Goal: Task Accomplishment & Management: Manage account settings

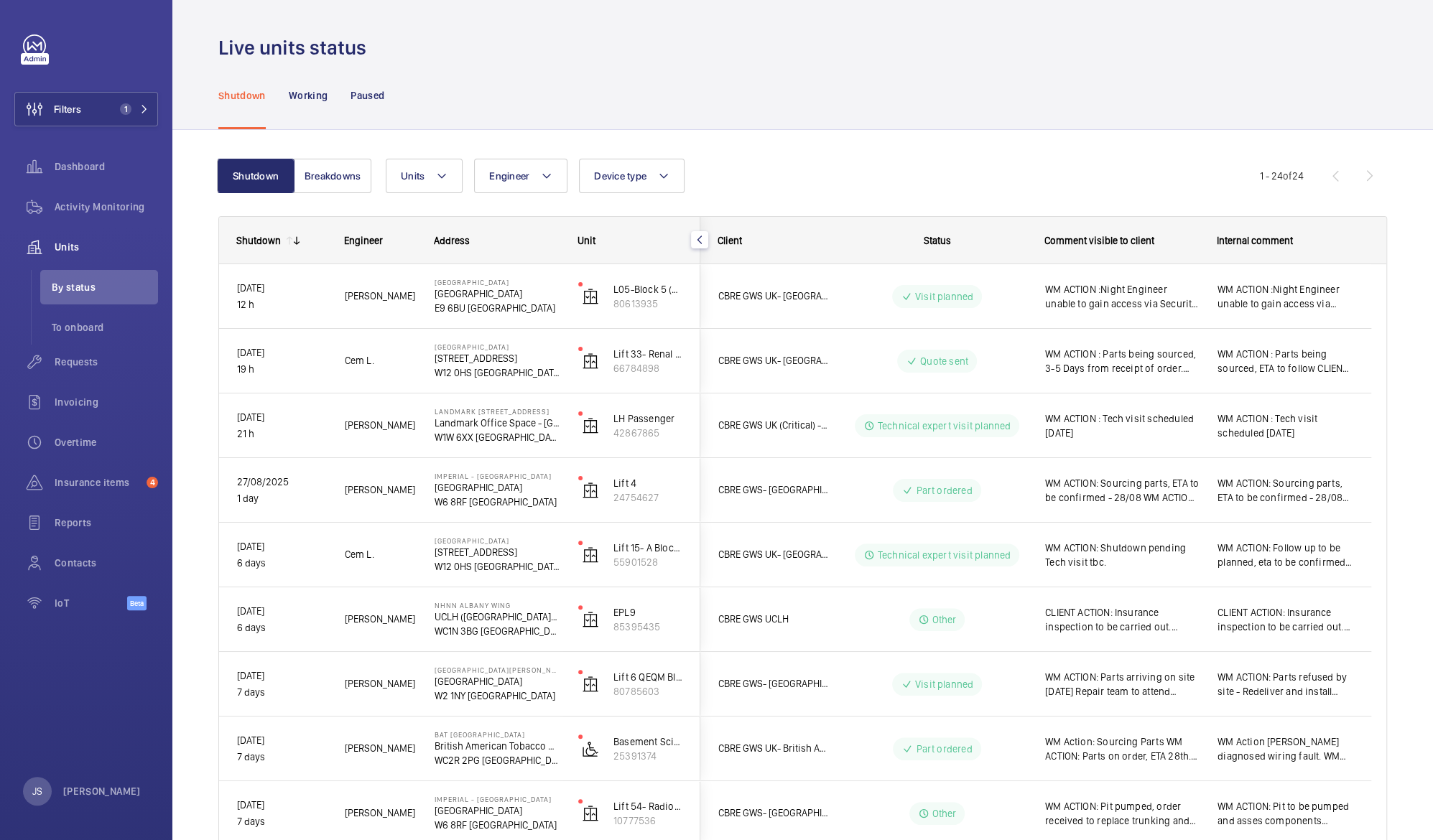
scroll to position [130, 0]
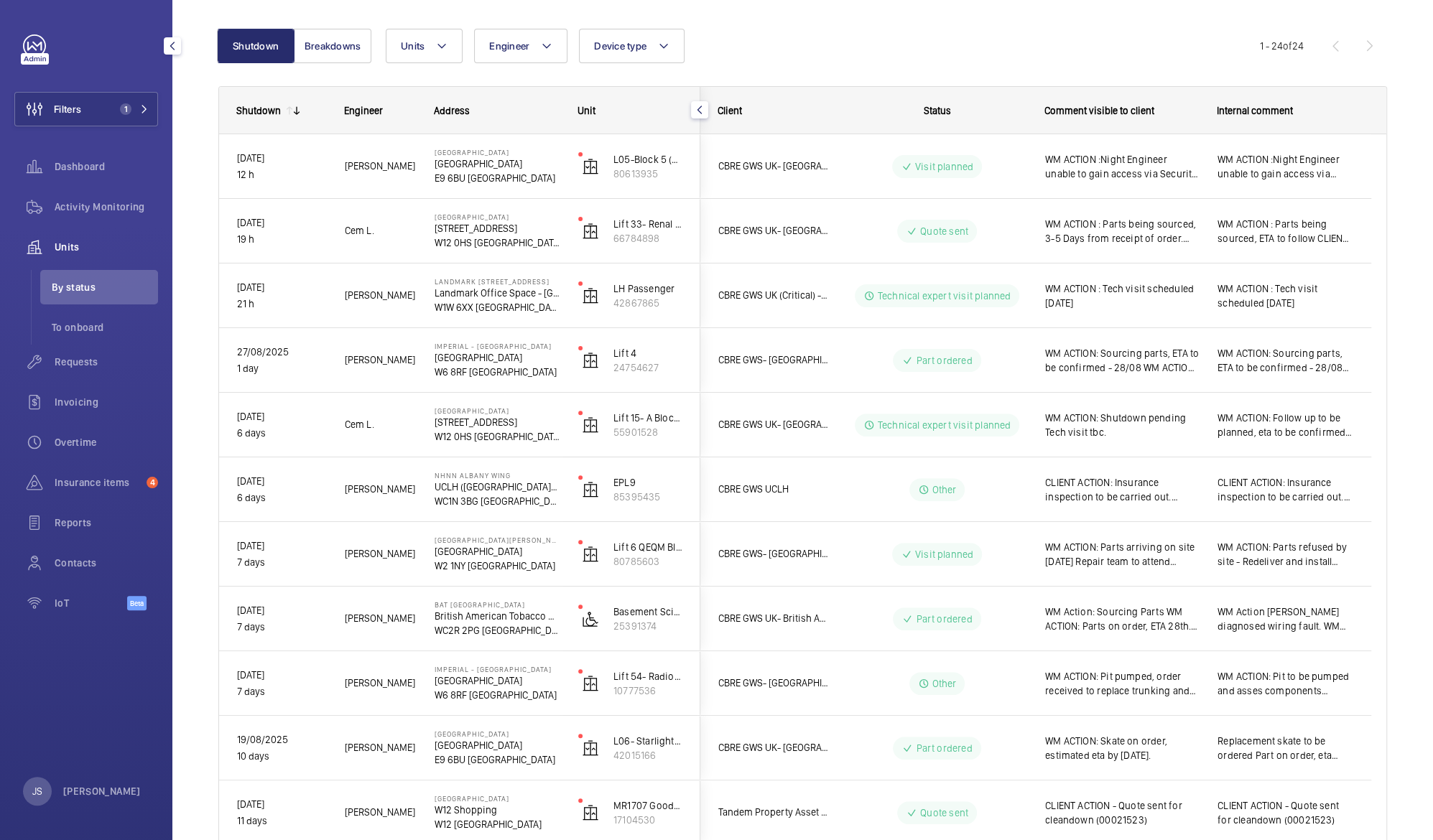
click at [102, 244] on span "Units" at bounding box center [106, 247] width 104 height 14
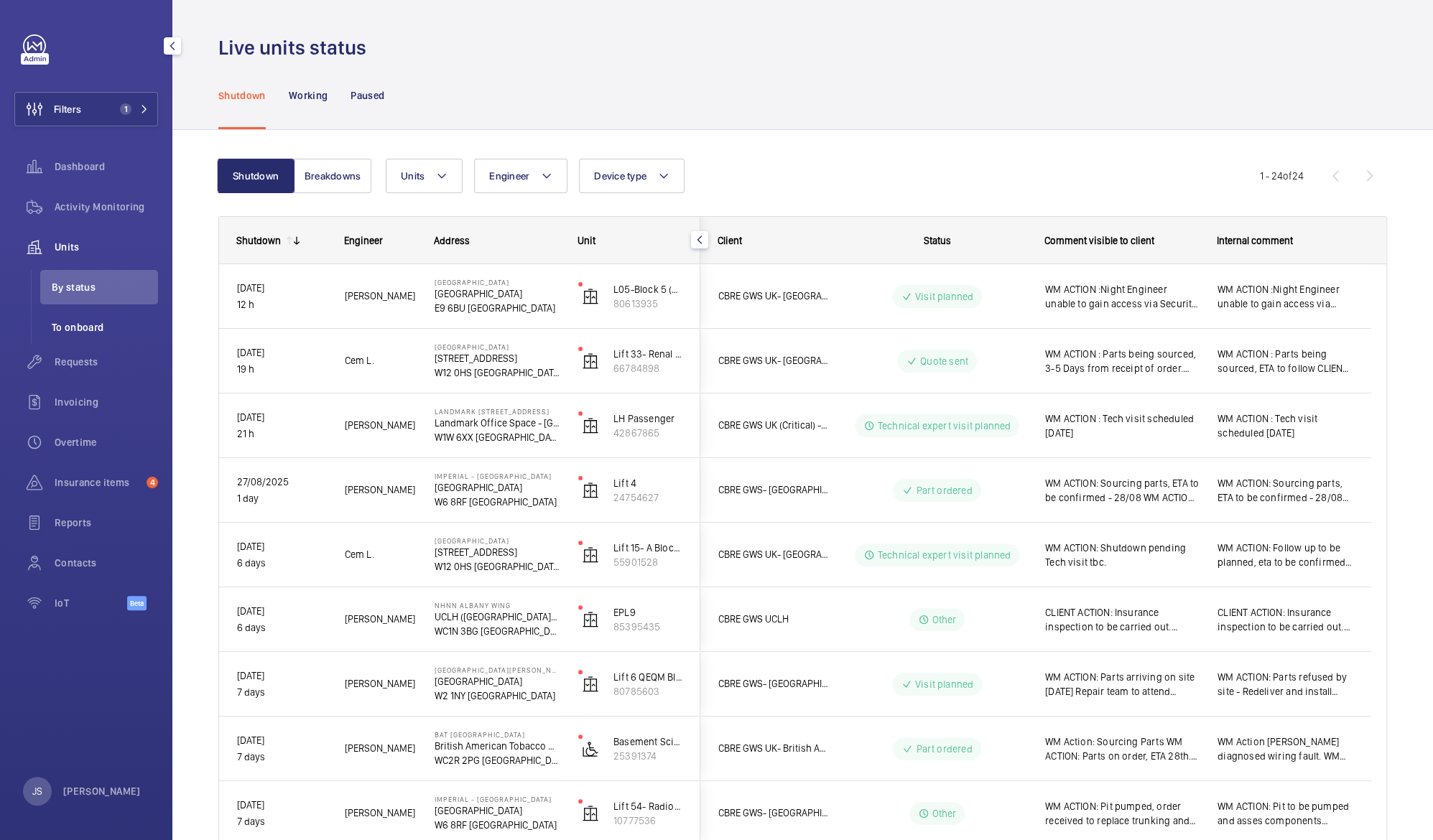
click at [94, 322] on span "To onboard" at bounding box center [104, 327] width 106 height 14
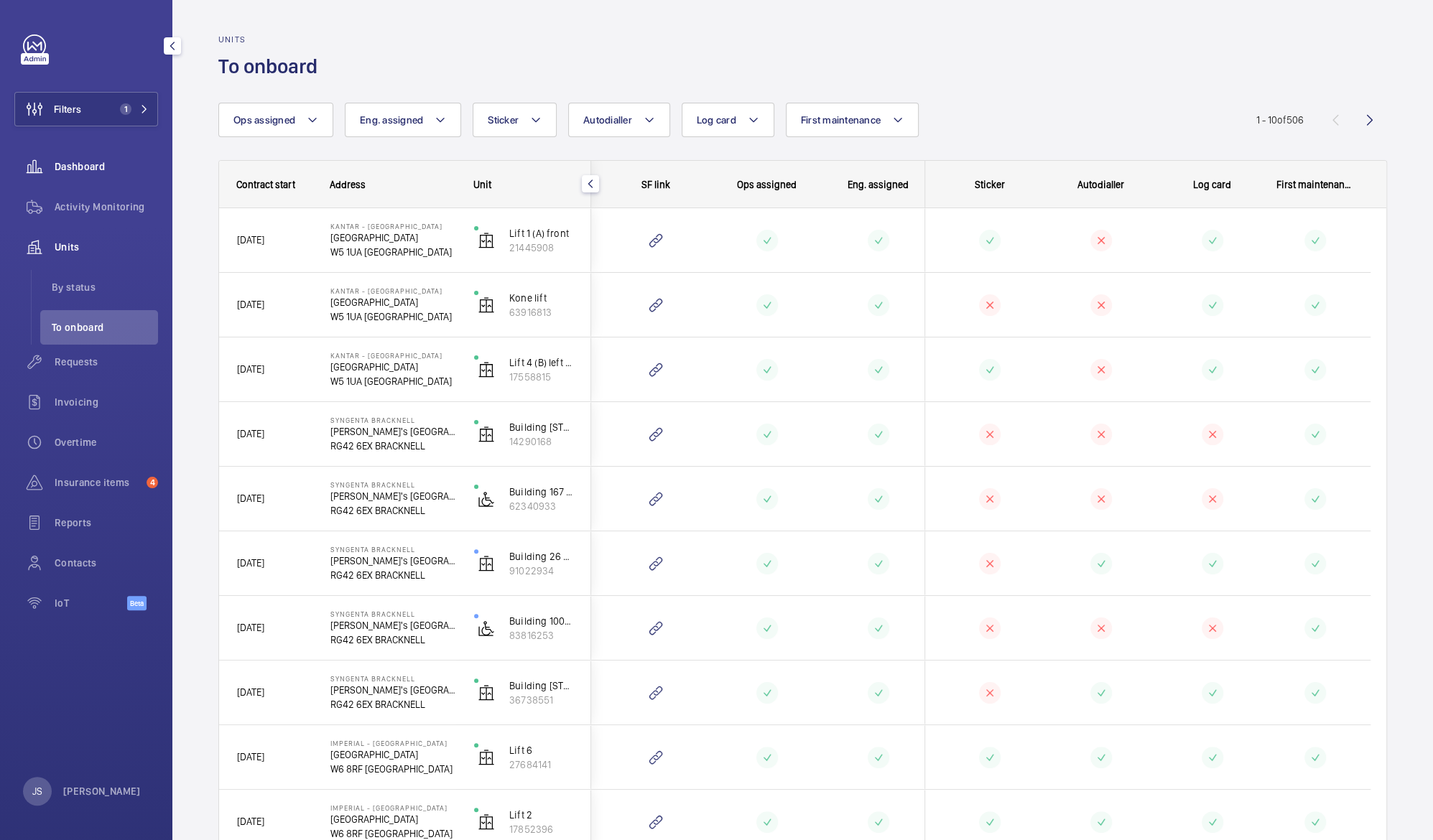
click at [81, 170] on span "Dashboard" at bounding box center [106, 167] width 104 height 14
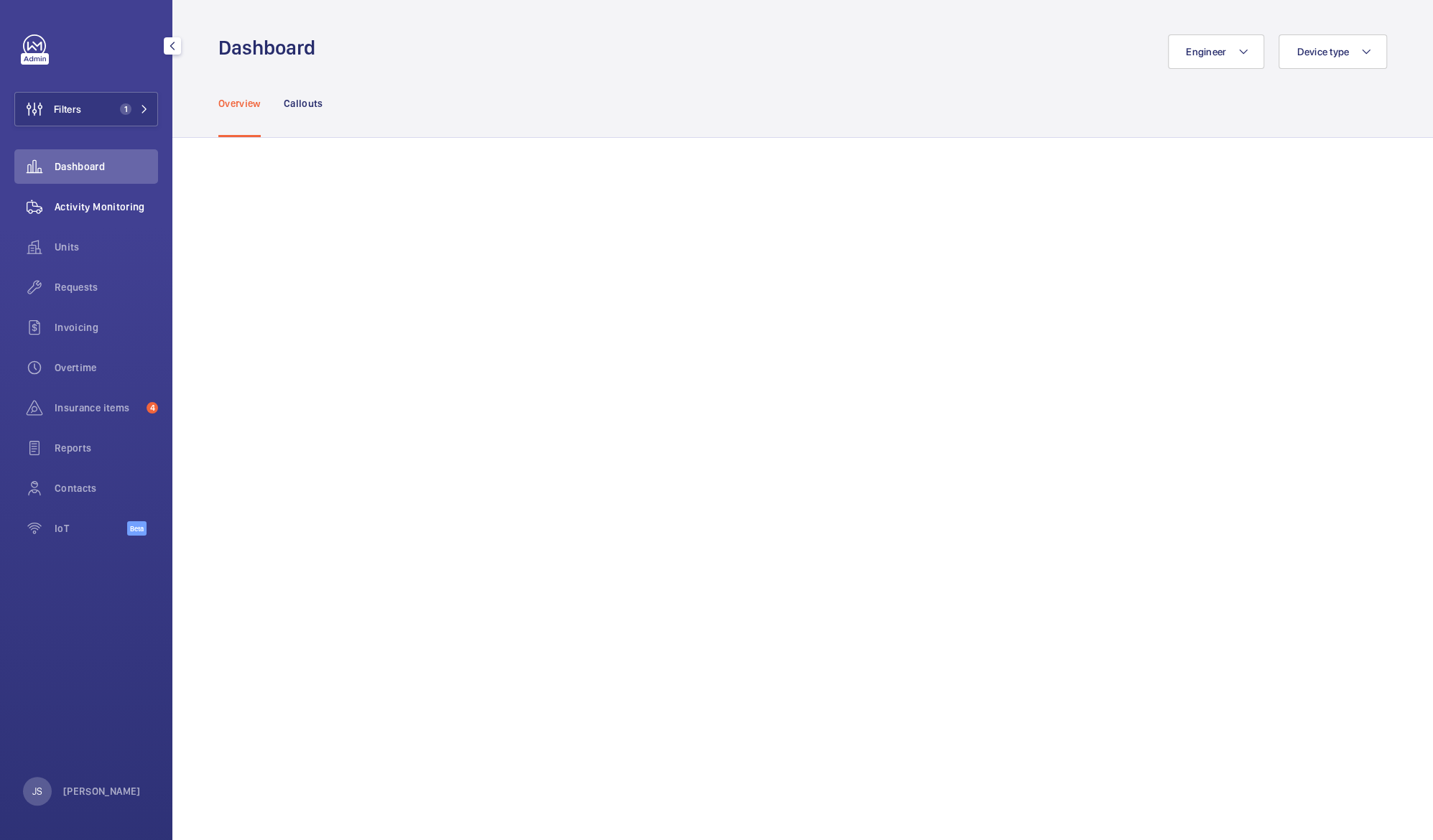
click at [89, 203] on span "Activity Monitoring" at bounding box center [106, 206] width 104 height 14
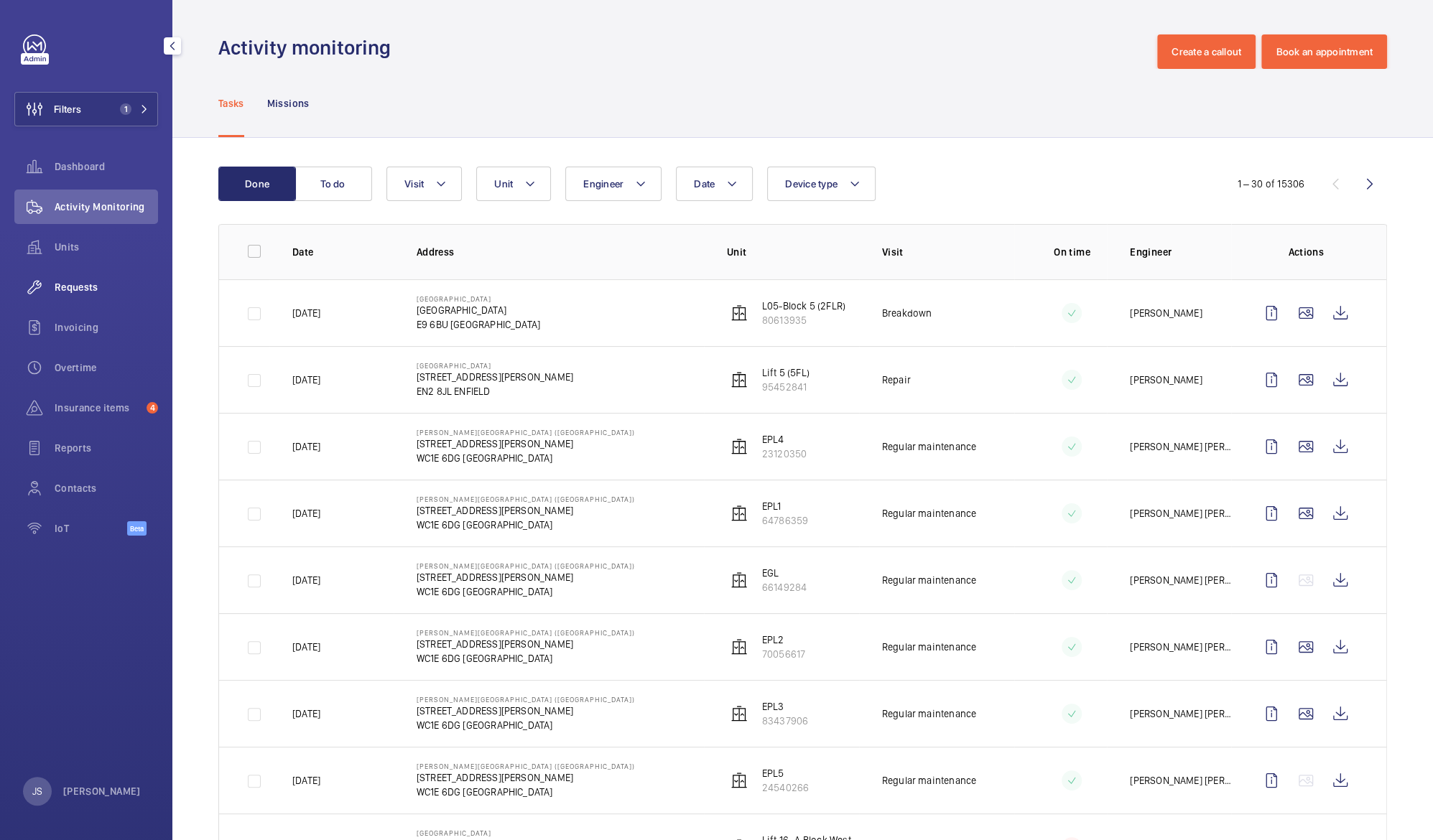
click at [80, 297] on div "Requests" at bounding box center [86, 288] width 143 height 34
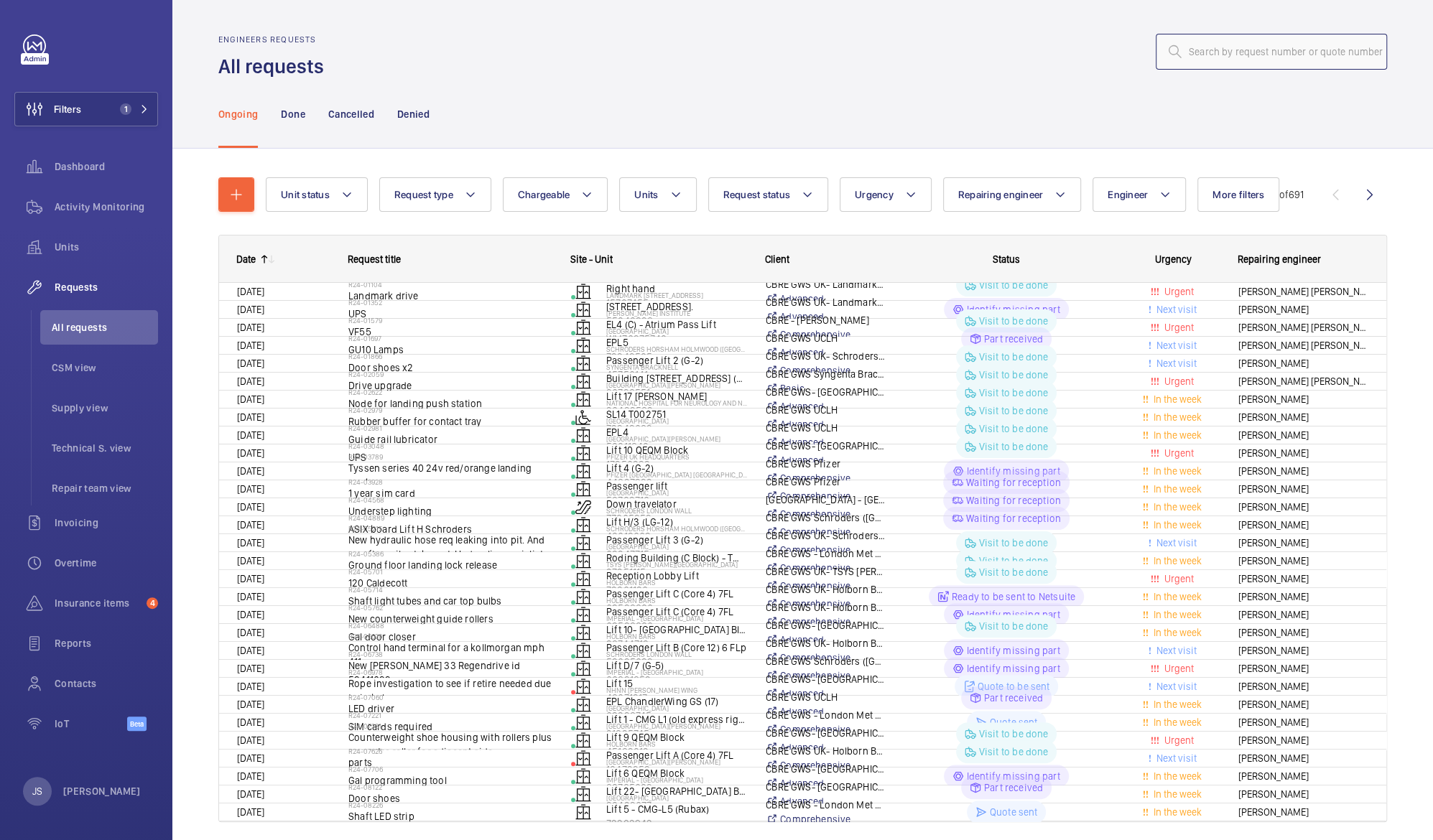
click at [1191, 57] on input "text" at bounding box center [1271, 51] width 231 height 36
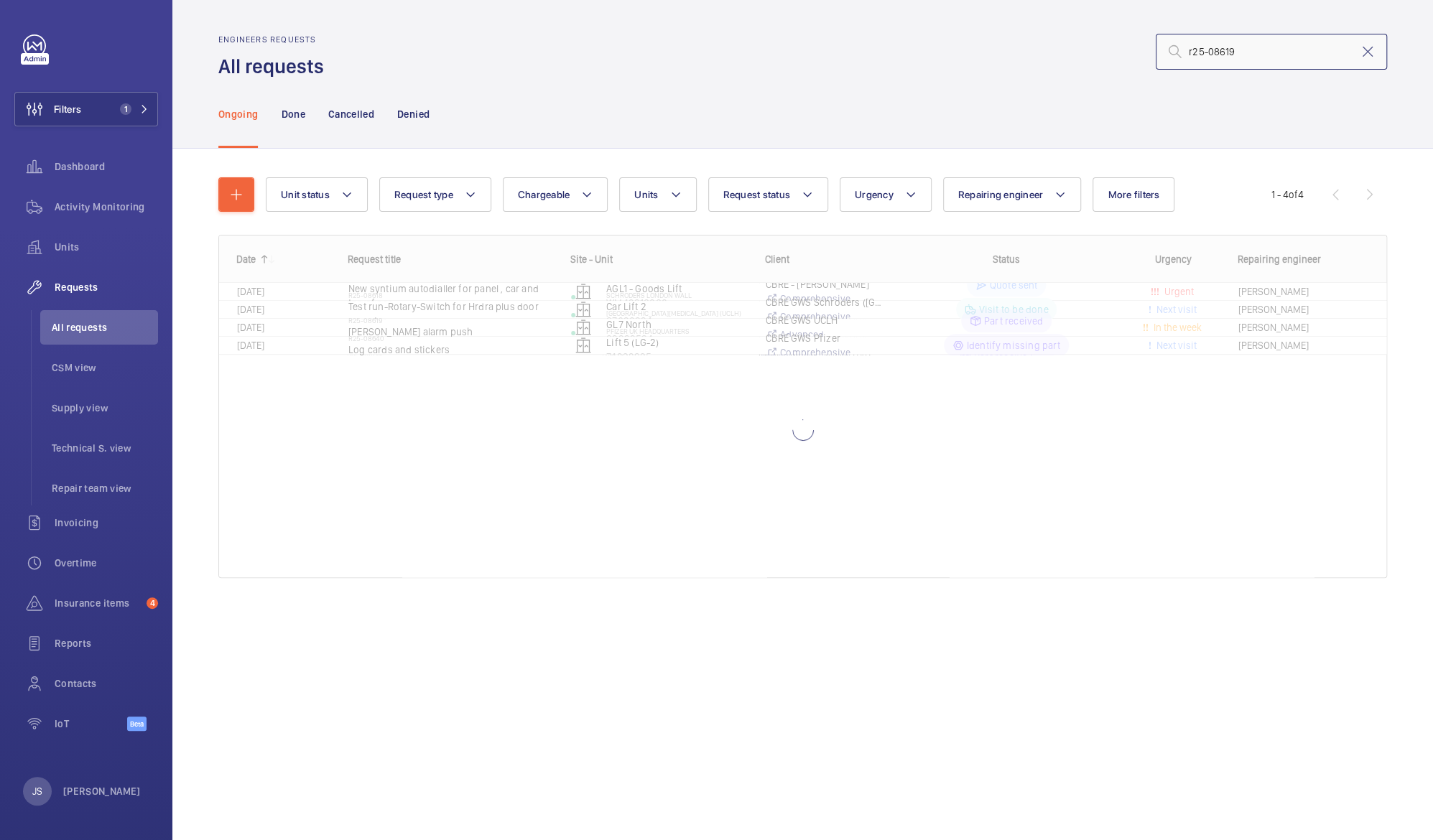
type input "r25-08619"
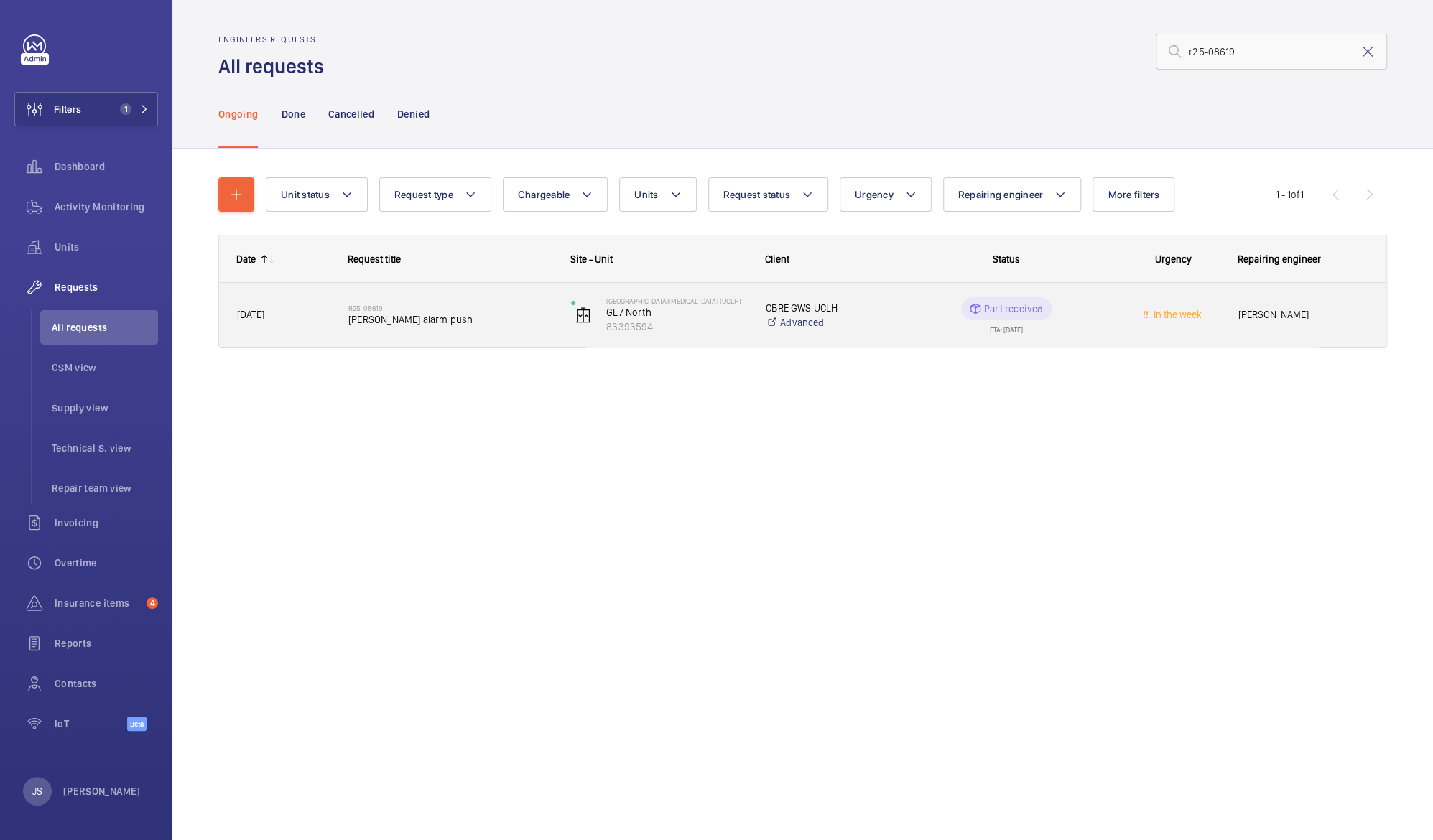
click at [278, 330] on div "[DATE]" at bounding box center [274, 315] width 110 height 45
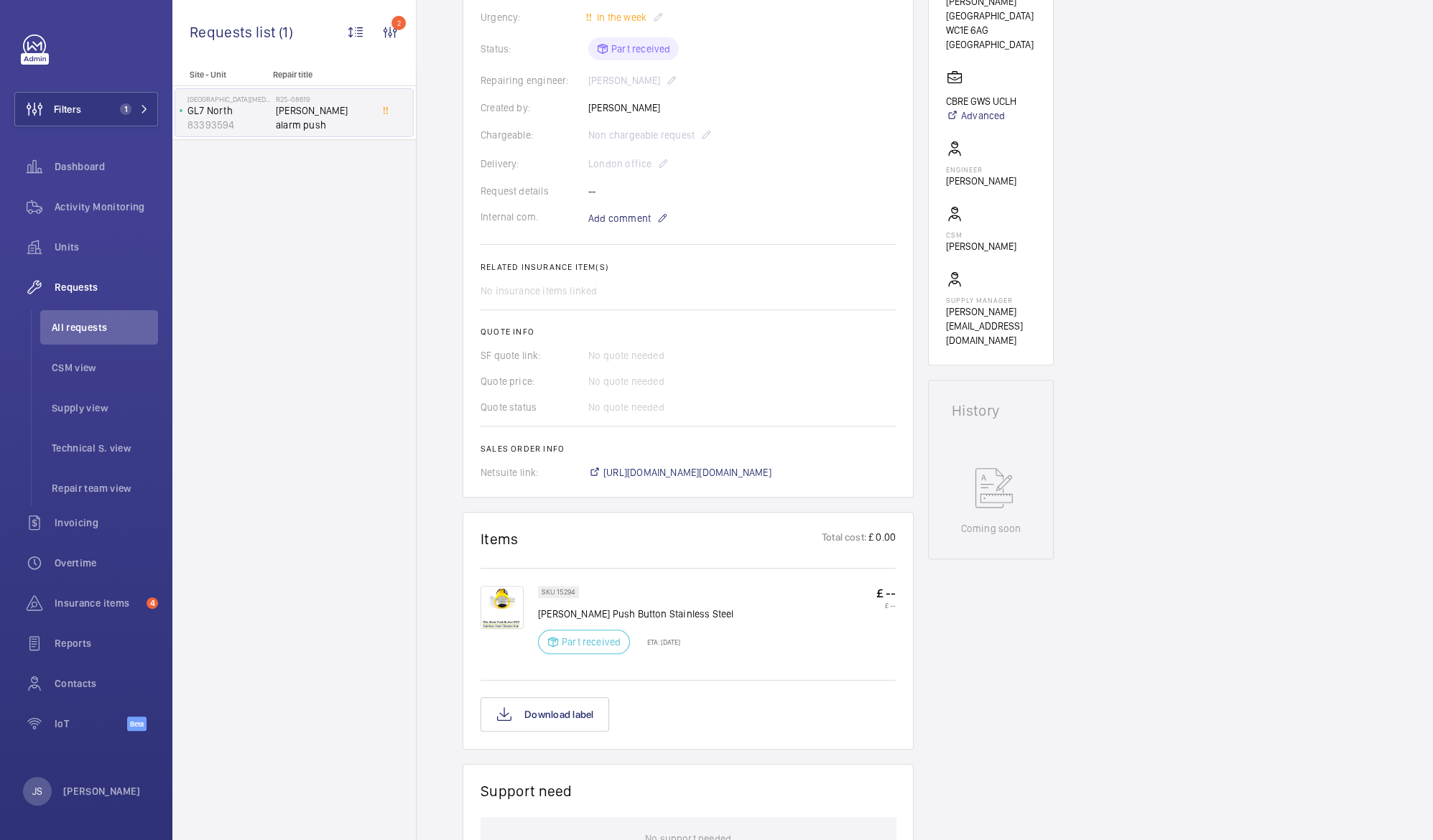
scroll to position [295, 0]
click at [582, 631] on p "Part received" at bounding box center [591, 637] width 59 height 14
click at [511, 602] on img at bounding box center [502, 602] width 43 height 43
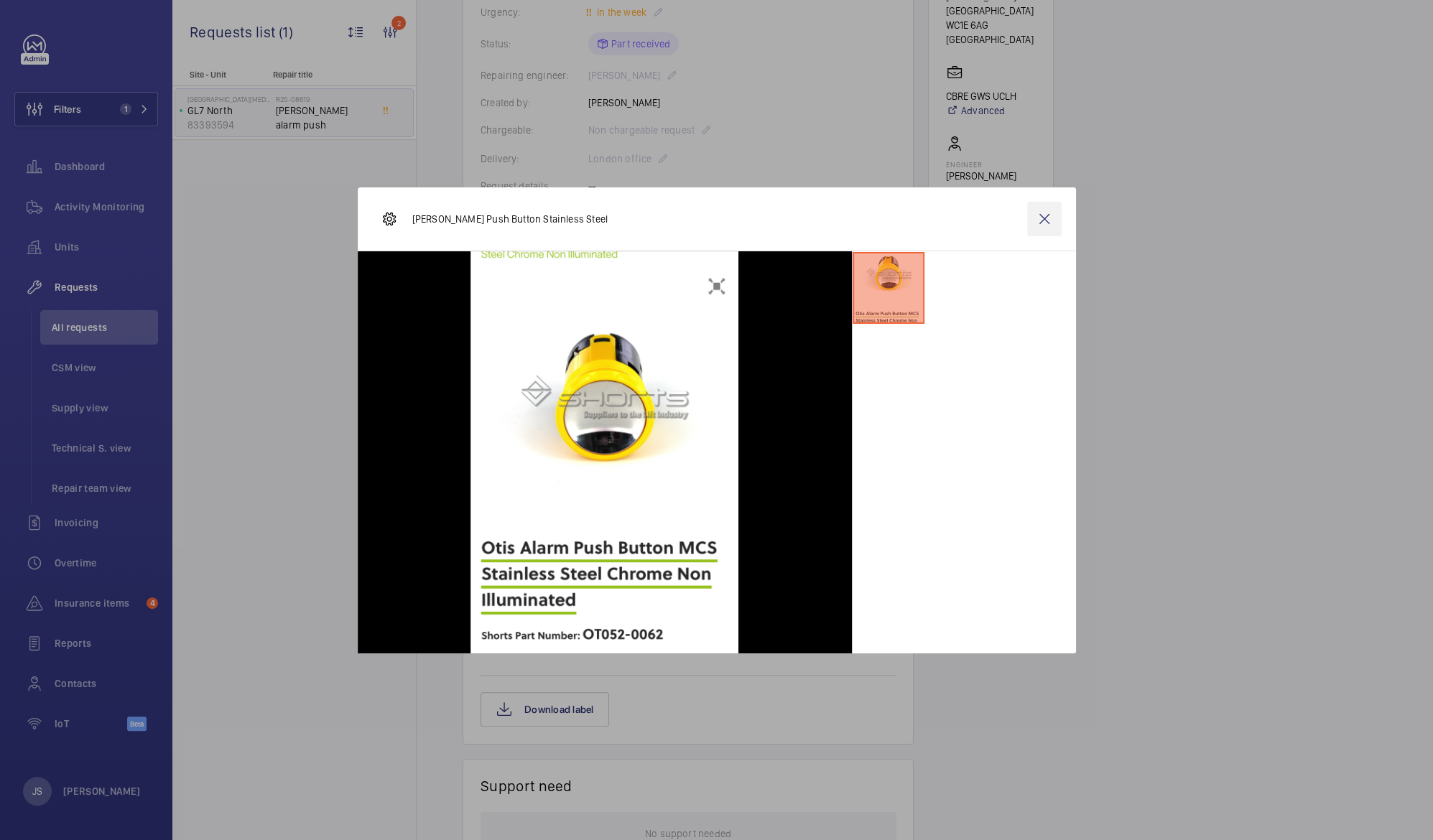
click at [1057, 207] on wm-front-icon-button at bounding box center [1044, 219] width 34 height 34
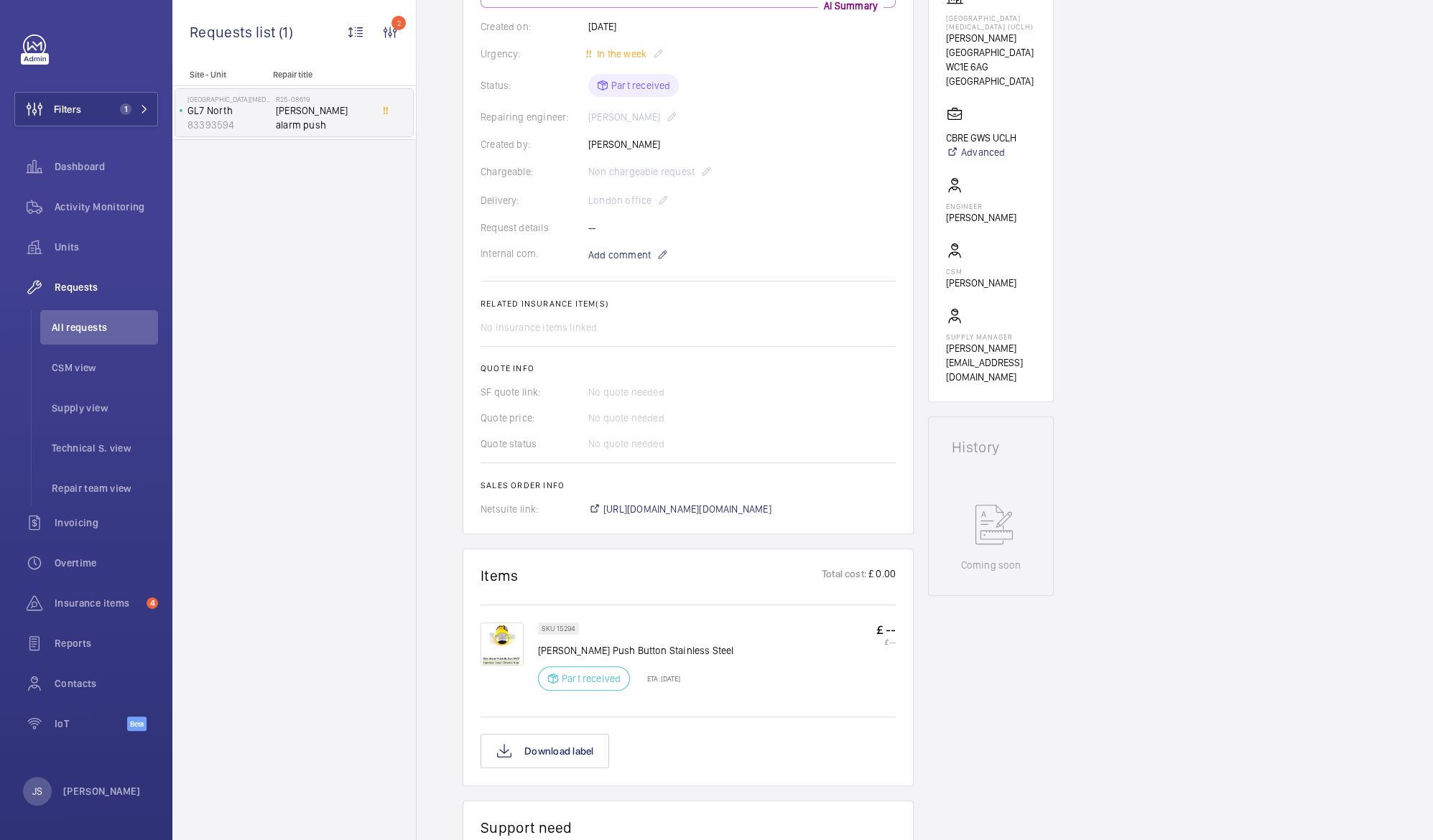
scroll to position [44, 0]
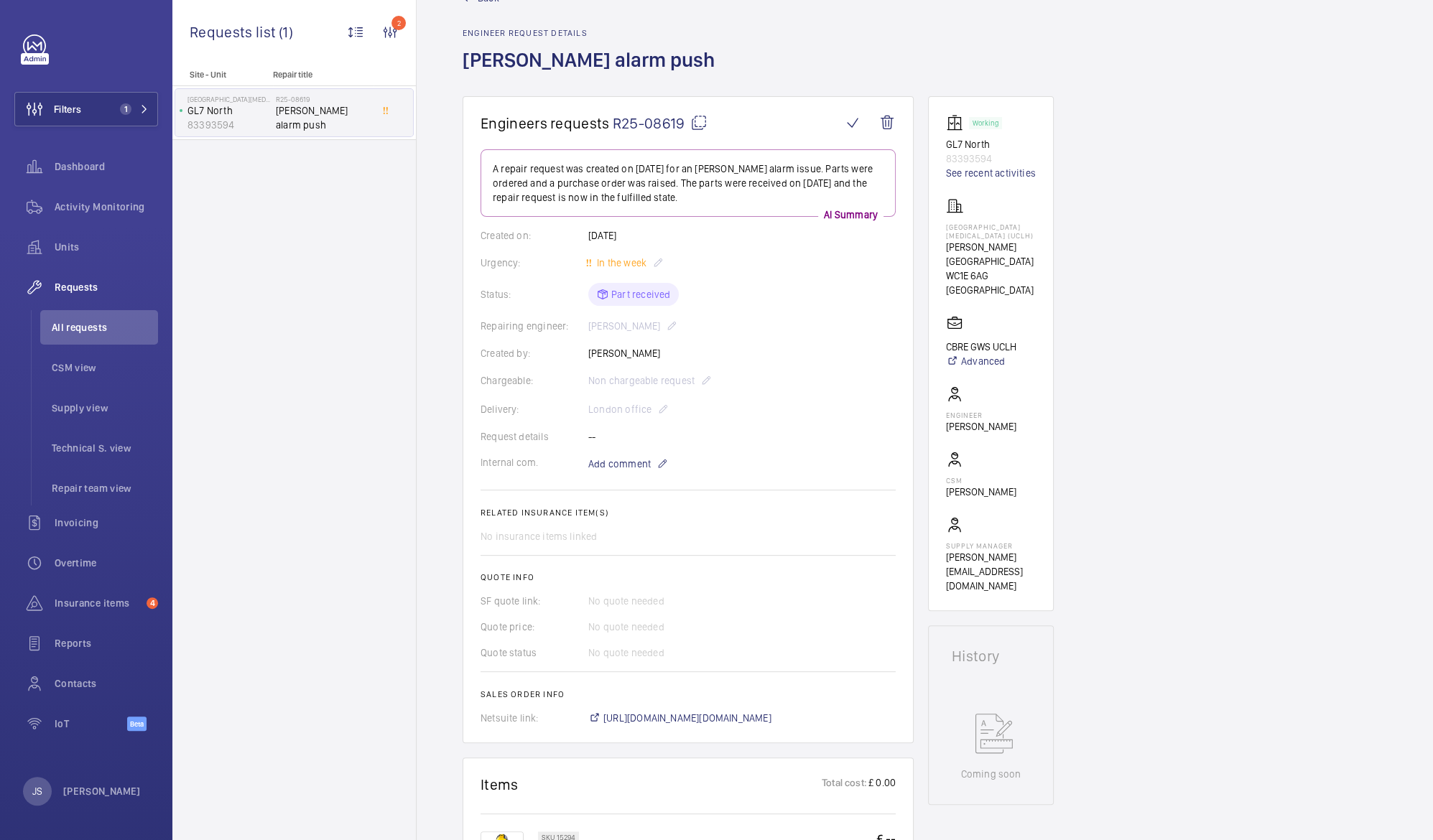
click at [199, 110] on p "GL7 North" at bounding box center [229, 111] width 83 height 14
click at [296, 117] on span "[PERSON_NAME] alarm push" at bounding box center [323, 118] width 95 height 29
click at [253, 118] on p "83393594" at bounding box center [229, 125] width 83 height 14
click at [80, 115] on span "Filters" at bounding box center [67, 109] width 27 height 14
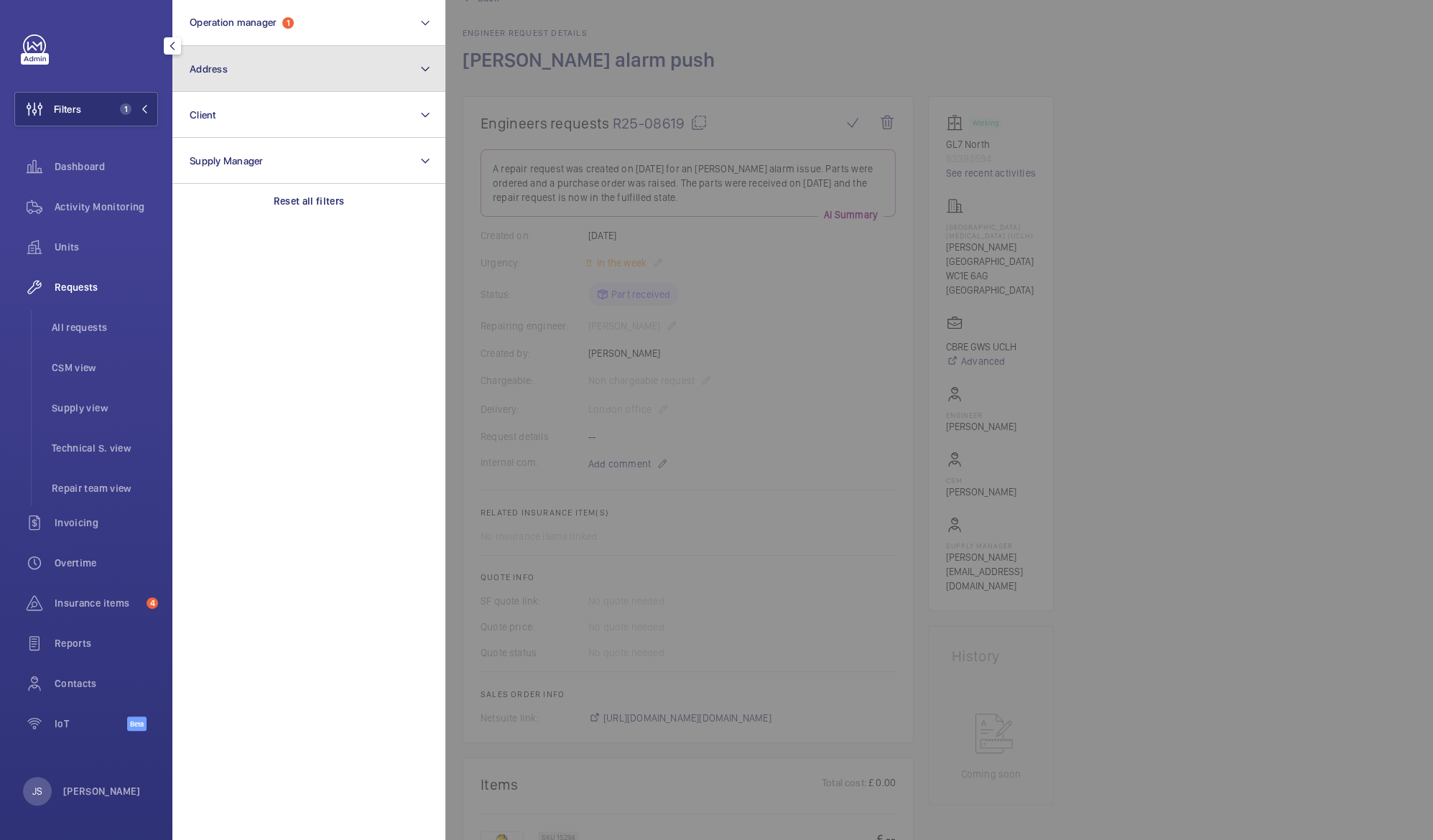
click at [204, 72] on span "Address" at bounding box center [208, 69] width 38 height 12
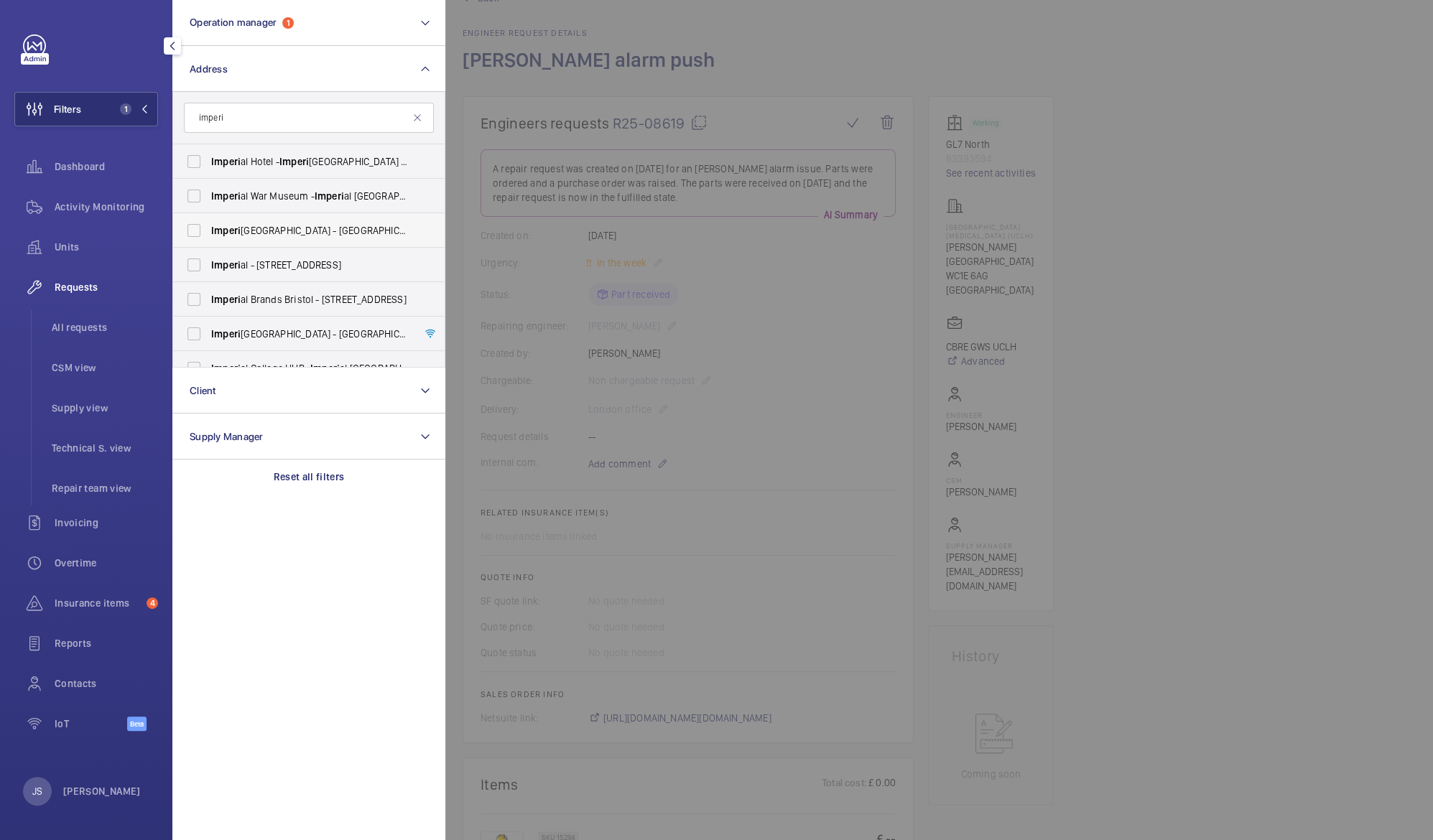
type input "imperi"
click at [226, 235] on span "Imperi" at bounding box center [226, 230] width 30 height 12
click at [208, 235] on input "[GEOGRAPHIC_DATA] - [GEOGRAPHIC_DATA] 0HS" at bounding box center [193, 230] width 29 height 29
checkbox input "true"
click at [221, 260] on span "Imperi" at bounding box center [226, 265] width 30 height 12
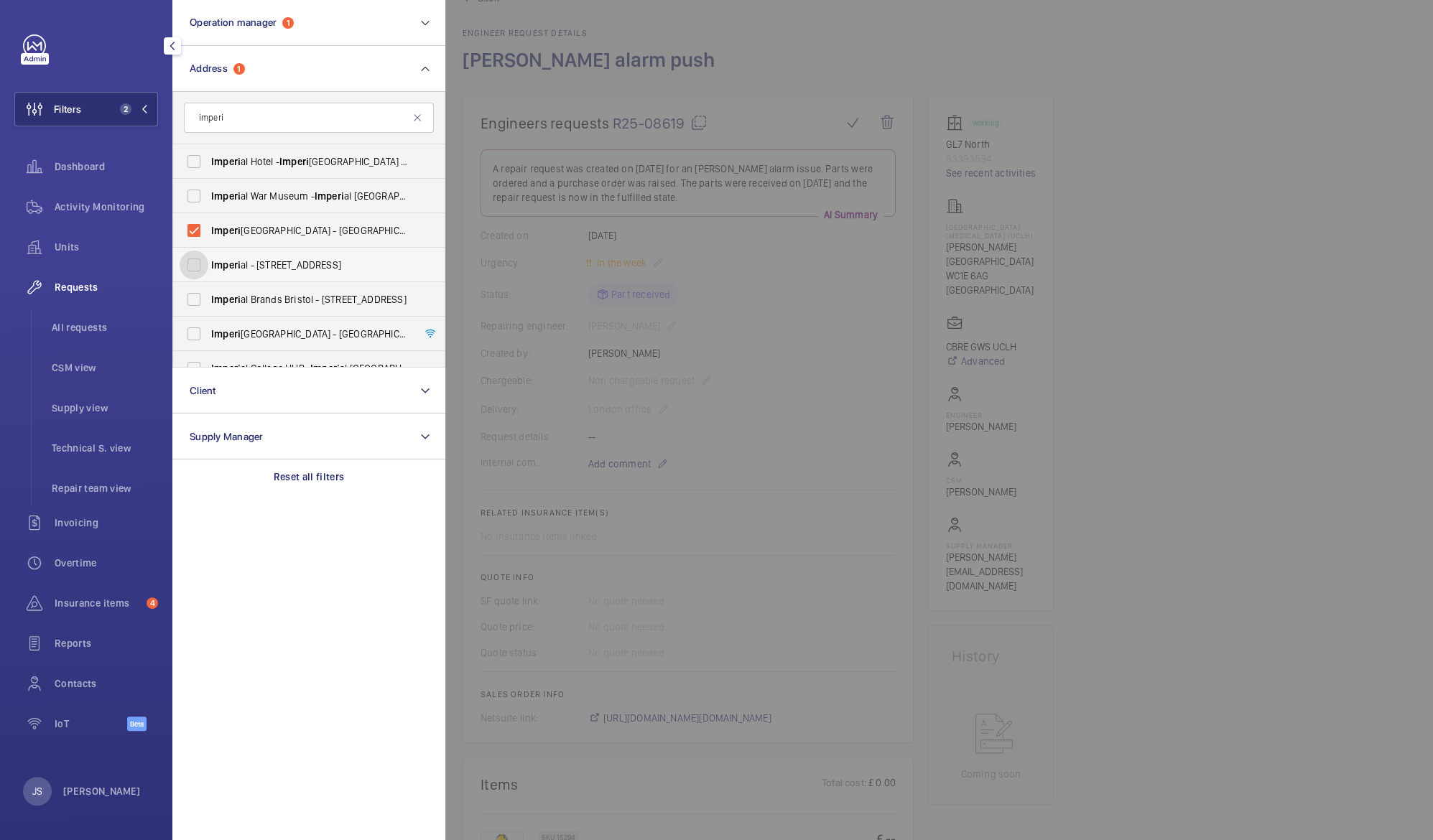
click at [208, 260] on input "Imperi al - [STREET_ADDRESS]" at bounding box center [193, 265] width 29 height 29
checkbox input "true"
click at [216, 329] on span "Imperi" at bounding box center [226, 334] width 30 height 12
click at [208, 329] on input "[GEOGRAPHIC_DATA] - [GEOGRAPHIC_DATA]" at bounding box center [193, 334] width 29 height 29
checkbox input "true"
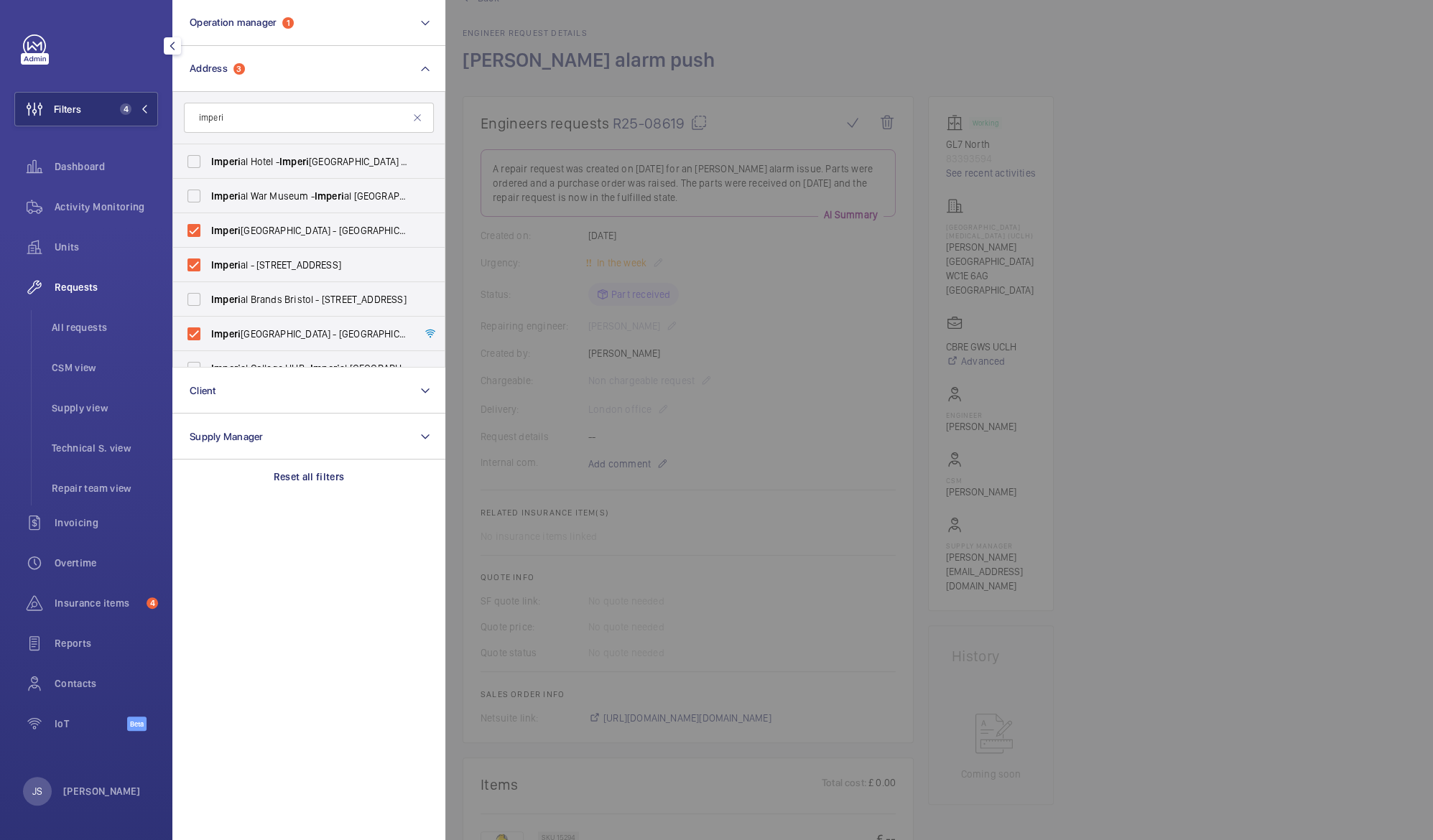
click at [648, 62] on div at bounding box center [1161, 420] width 1433 height 840
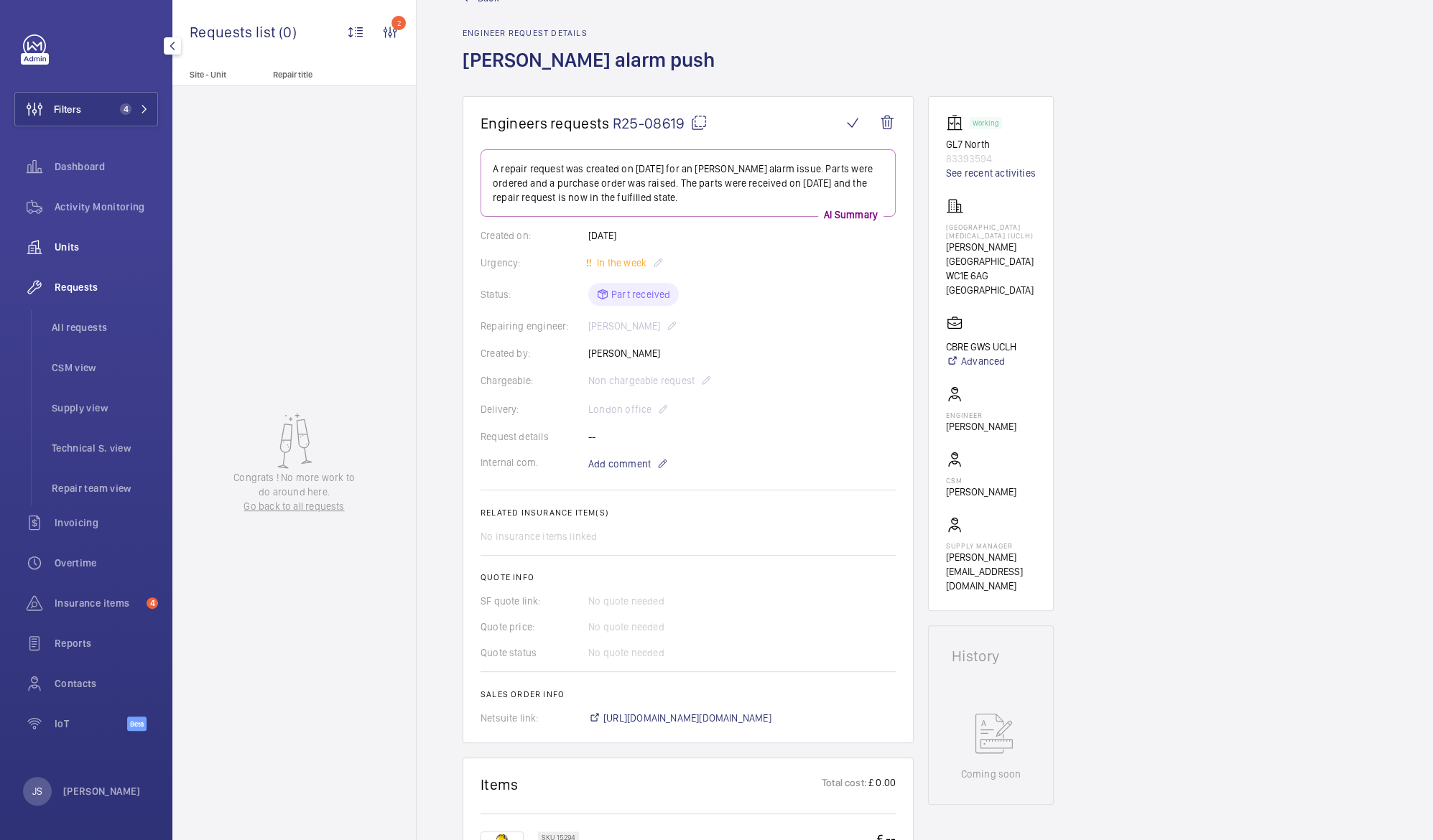
click at [83, 242] on span "Units" at bounding box center [106, 247] width 104 height 14
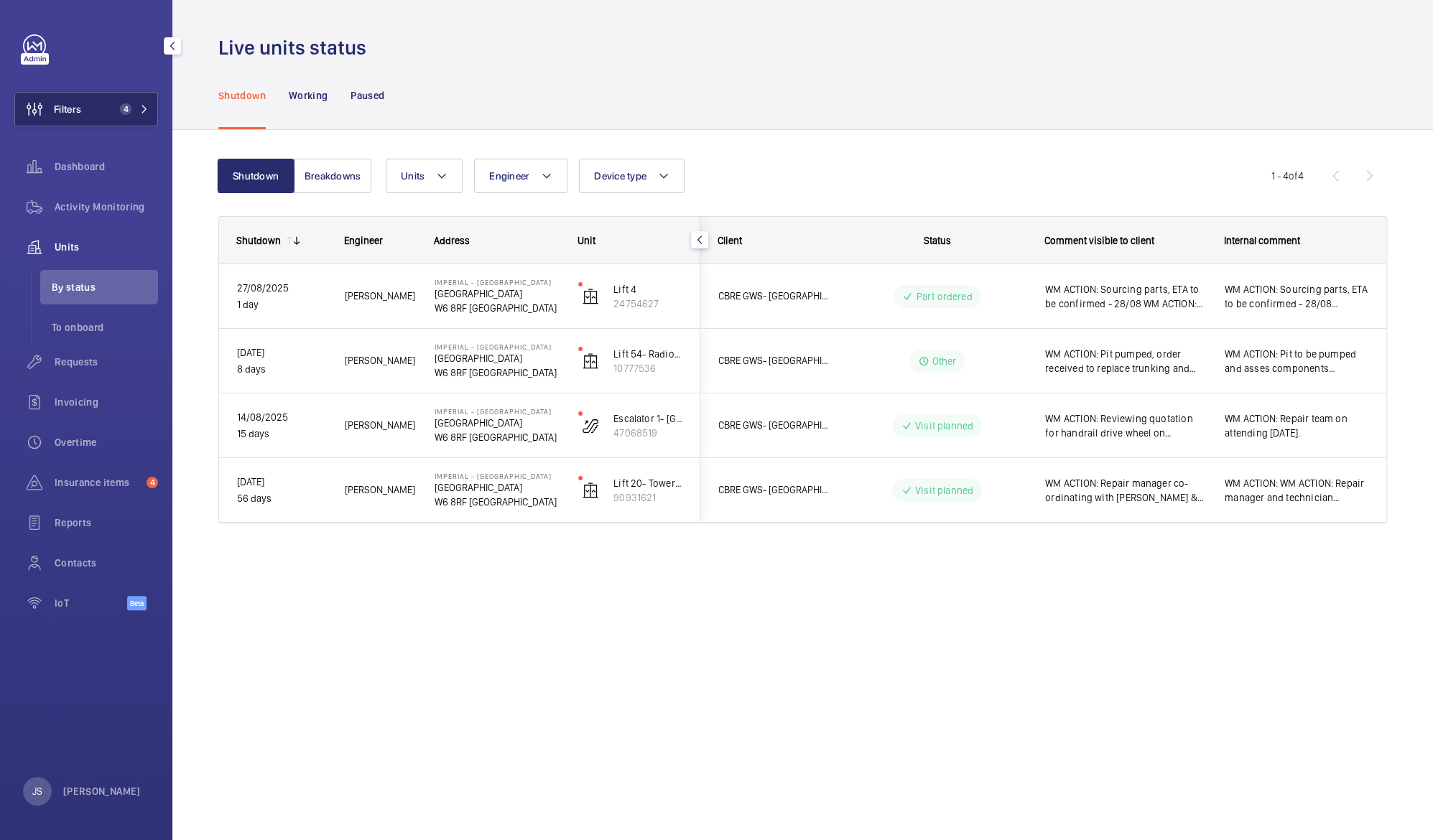
click at [101, 118] on button "Filters 4" at bounding box center [86, 109] width 143 height 34
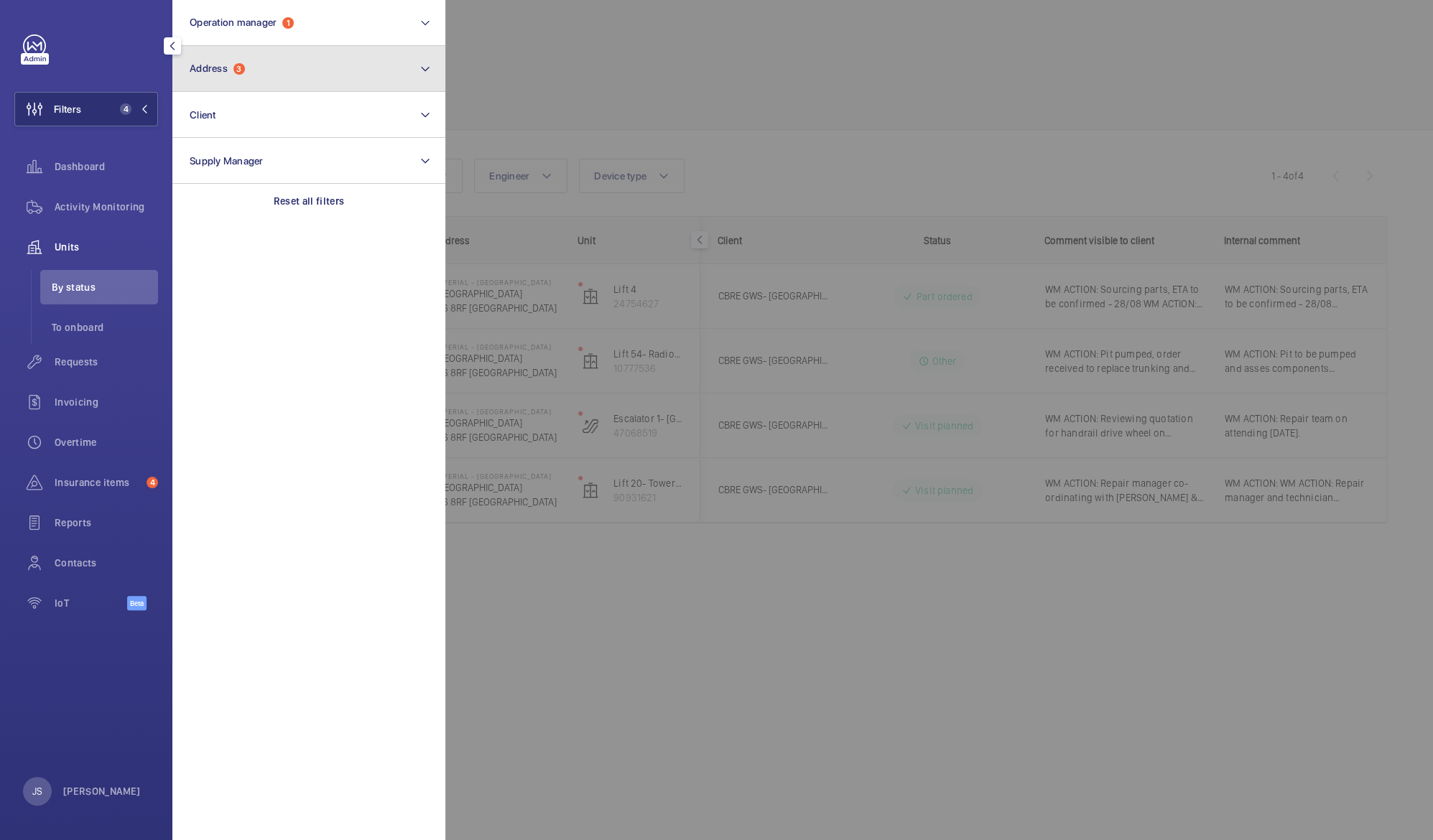
click at [257, 75] on button "Address 3" at bounding box center [309, 69] width 273 height 46
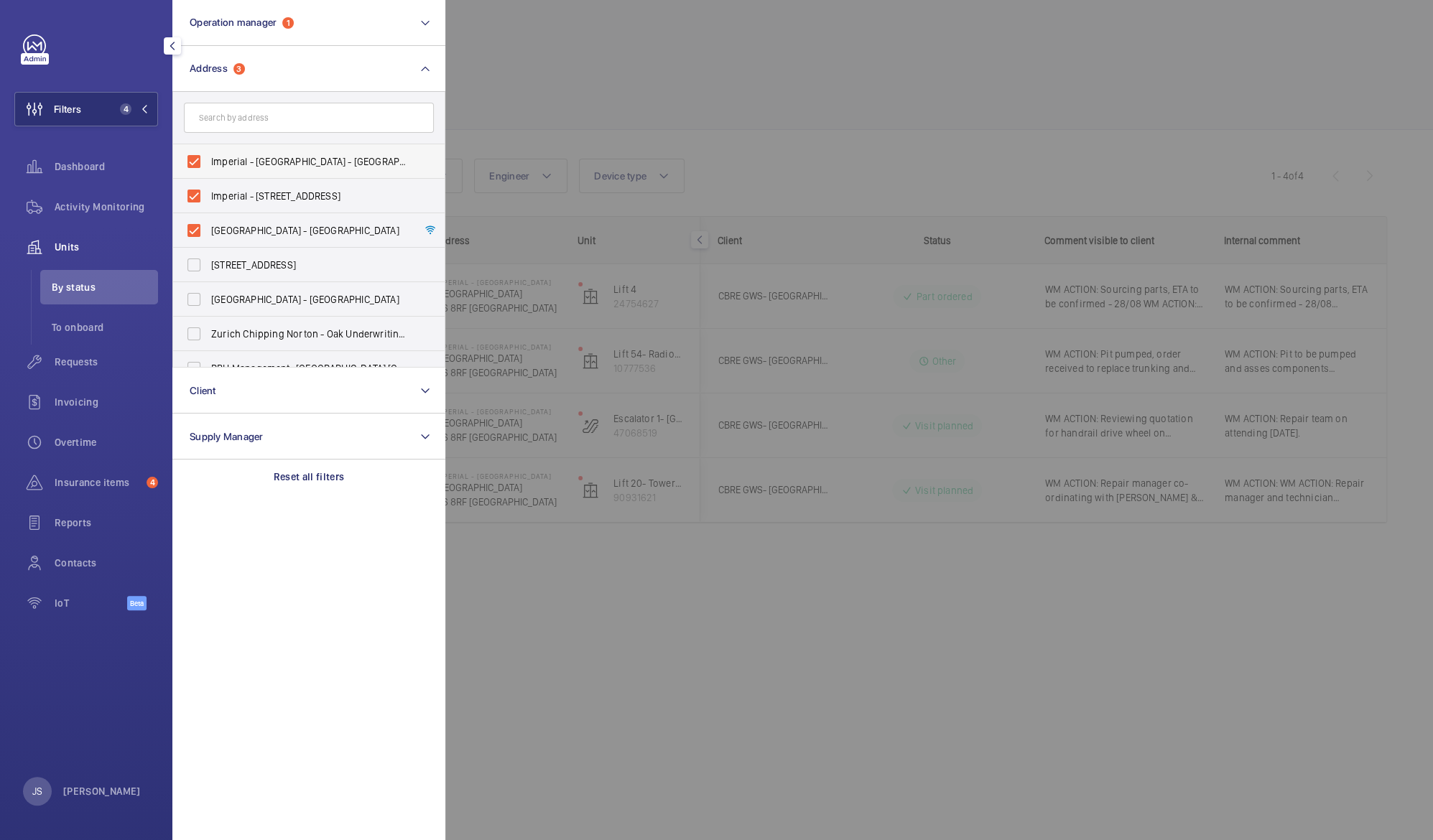
click at [200, 160] on label "Imperial - [GEOGRAPHIC_DATA] - [GEOGRAPHIC_DATA] 0HS" at bounding box center [298, 161] width 250 height 34
click at [200, 160] on input "Imperial - [GEOGRAPHIC_DATA] - [GEOGRAPHIC_DATA] 0HS" at bounding box center [193, 161] width 29 height 29
checkbox input "false"
click at [196, 190] on label "Imperial - [STREET_ADDRESS]" at bounding box center [298, 196] width 250 height 34
click at [196, 190] on input "Imperial - [STREET_ADDRESS]" at bounding box center [193, 196] width 29 height 29
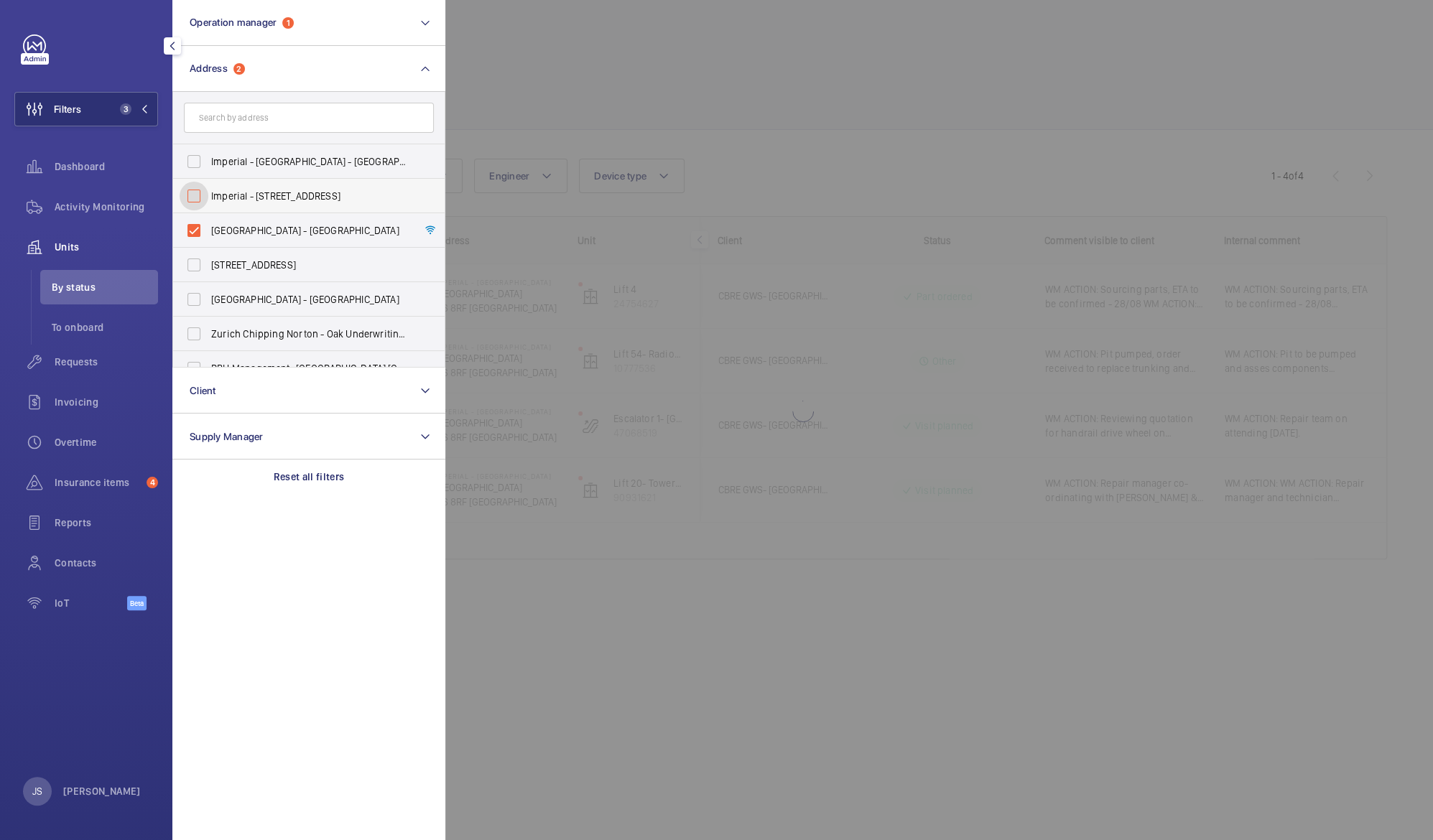
checkbox input "false"
click at [196, 226] on label "[GEOGRAPHIC_DATA] - [GEOGRAPHIC_DATA]" at bounding box center [298, 231] width 250 height 34
click at [196, 226] on input "[GEOGRAPHIC_DATA] - [GEOGRAPHIC_DATA]" at bounding box center [193, 230] width 29 height 29
checkbox input "false"
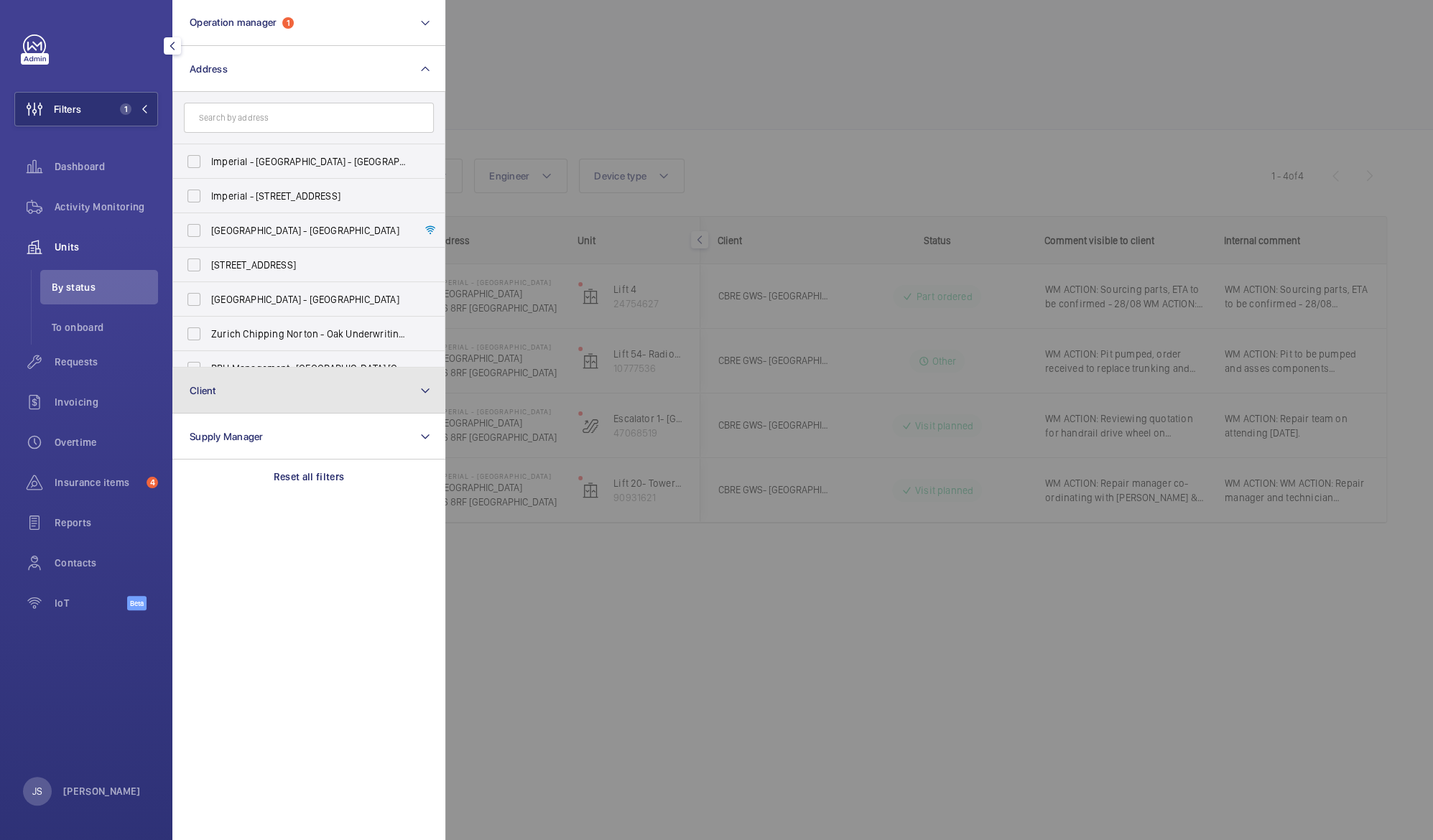
click at [238, 389] on button "Client" at bounding box center [309, 390] width 273 height 46
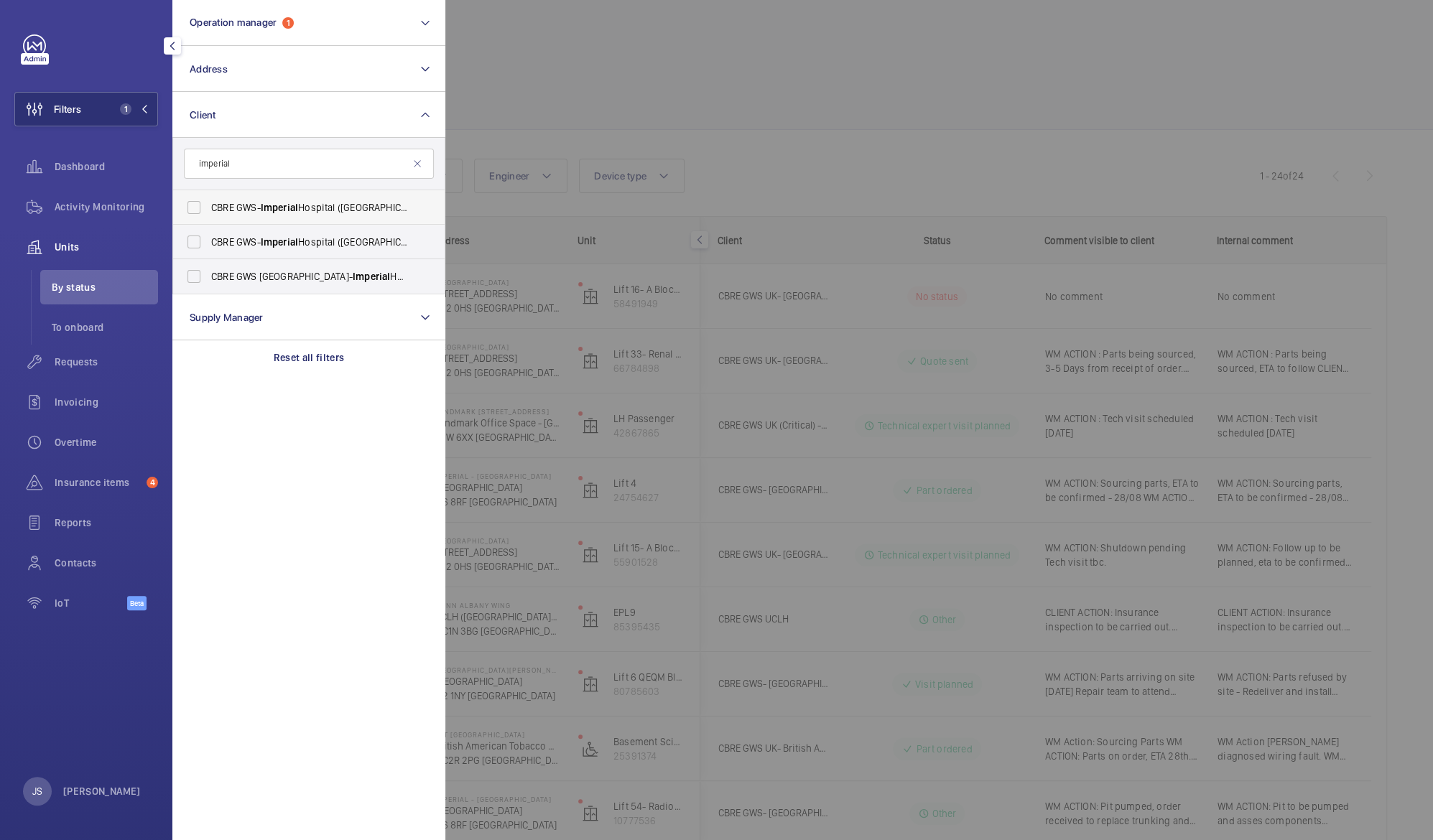
type input "imperial"
click at [199, 206] on label "CBRE GWS- [GEOGRAPHIC_DATA] ([GEOGRAPHIC_DATA])" at bounding box center [298, 207] width 250 height 34
click at [199, 206] on input "CBRE GWS- [GEOGRAPHIC_DATA] ([GEOGRAPHIC_DATA])" at bounding box center [193, 207] width 29 height 29
checkbox input "true"
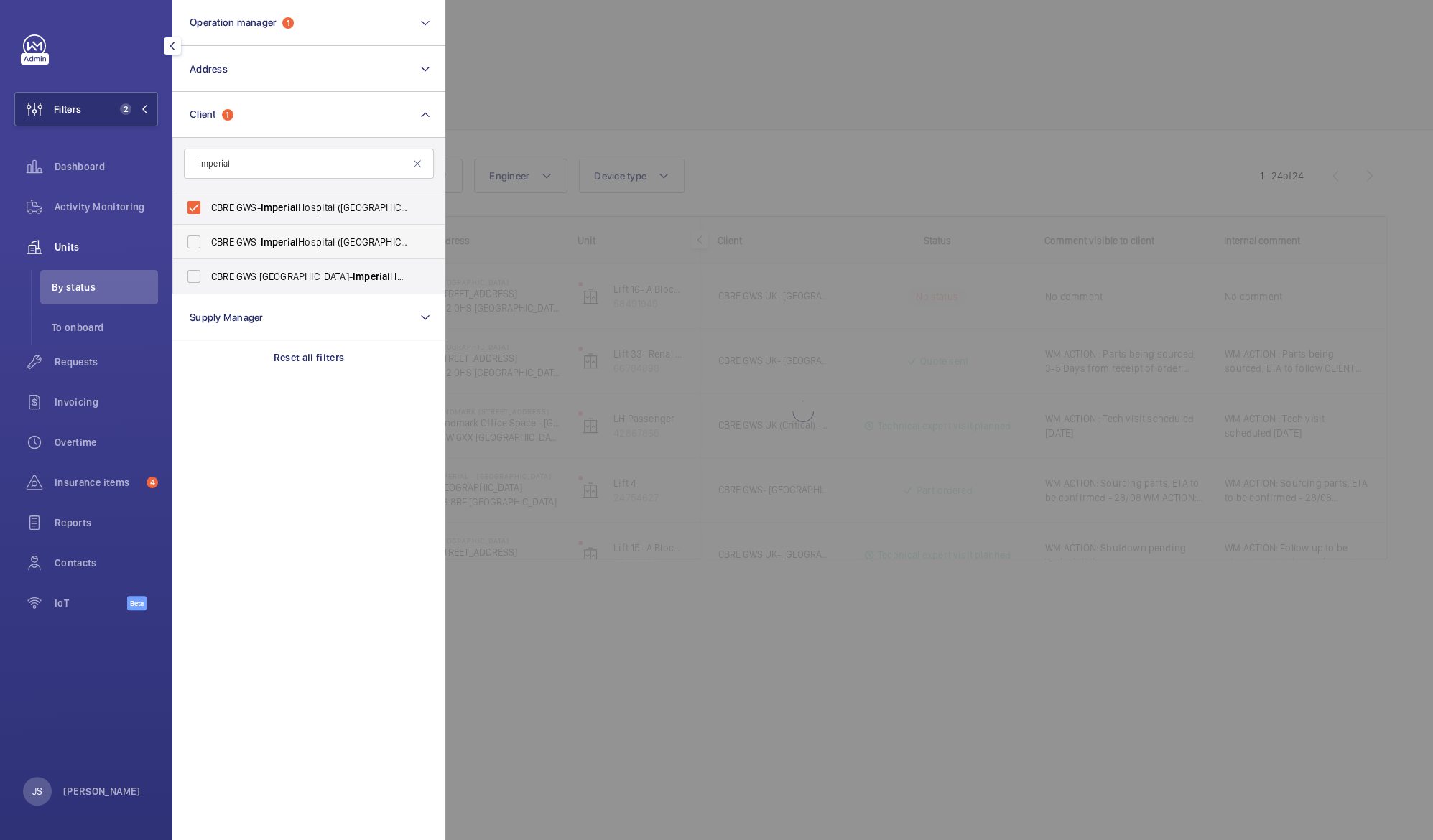
click at [196, 240] on label "CBRE GWS- [GEOGRAPHIC_DATA] ([GEOGRAPHIC_DATA][PERSON_NAME])" at bounding box center [298, 242] width 250 height 34
click at [196, 240] on input "CBRE GWS- [GEOGRAPHIC_DATA] ([GEOGRAPHIC_DATA][PERSON_NAME])" at bounding box center [193, 242] width 29 height 29
checkbox input "true"
click at [192, 274] on label "CBRE GWS UK- [GEOGRAPHIC_DATA] ([GEOGRAPHIC_DATA])" at bounding box center [298, 277] width 250 height 34
click at [192, 274] on input "CBRE GWS UK- [GEOGRAPHIC_DATA] ([GEOGRAPHIC_DATA])" at bounding box center [193, 276] width 29 height 29
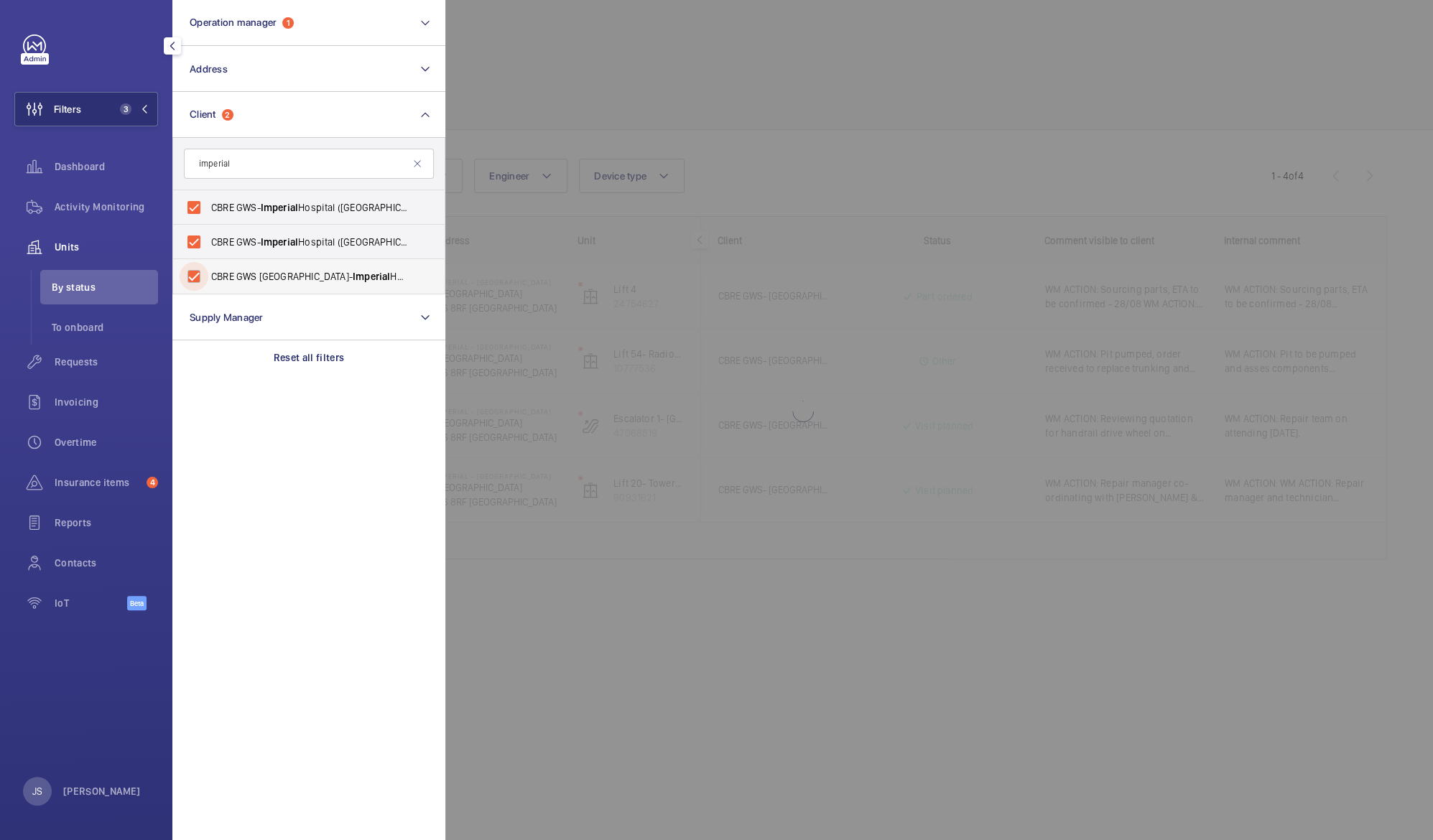
checkbox input "true"
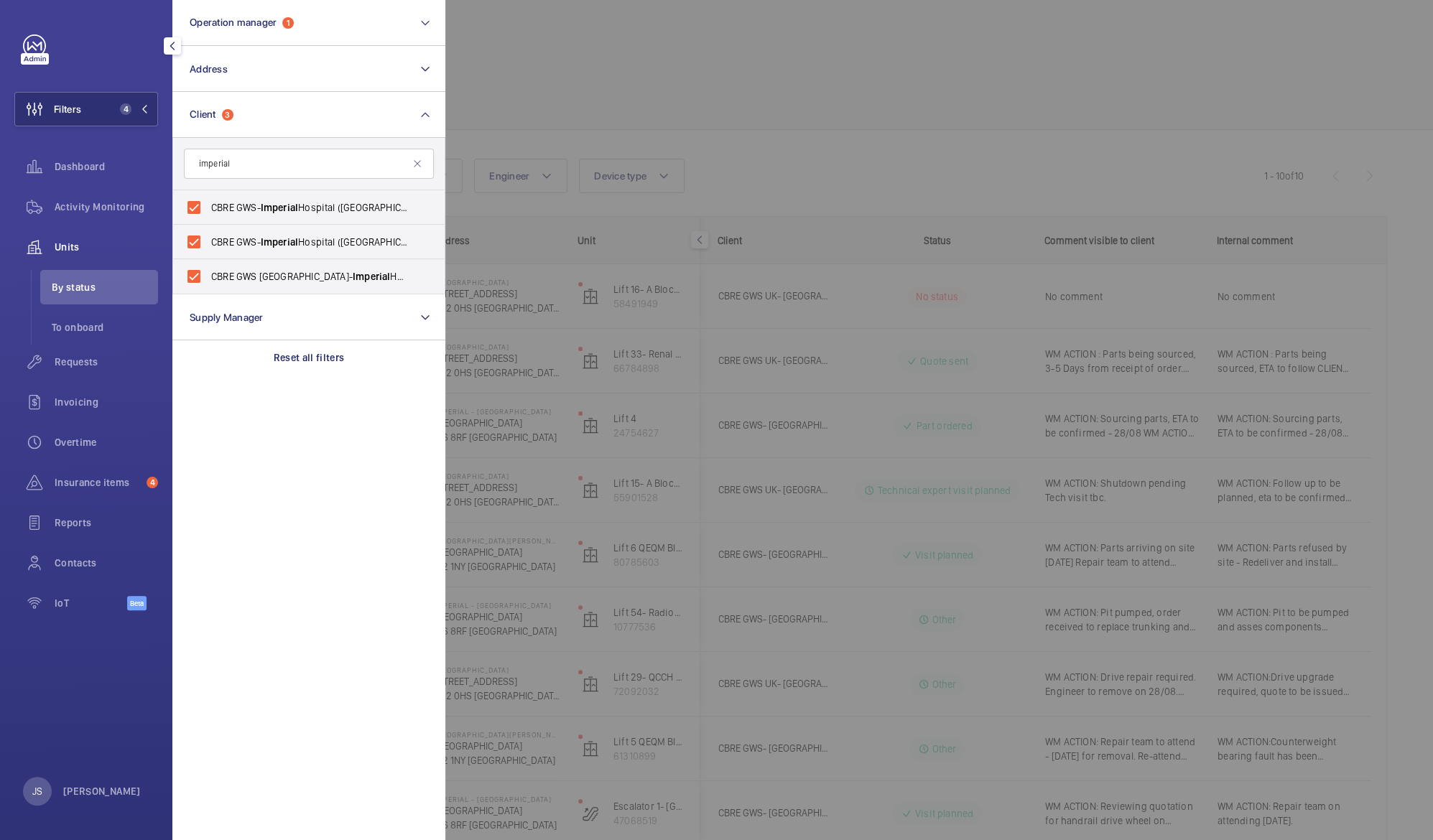
click at [523, 112] on div at bounding box center [1161, 420] width 1433 height 840
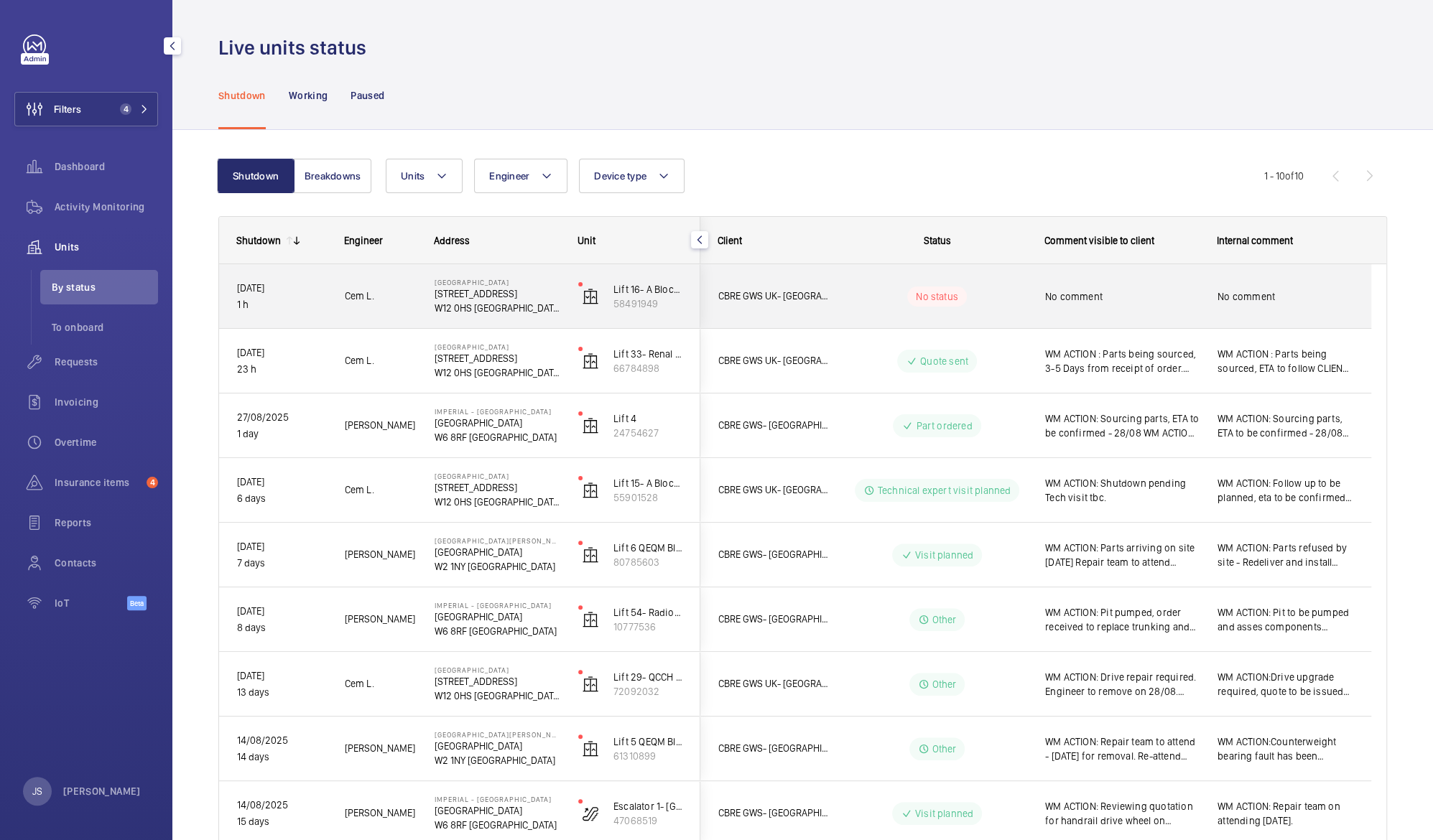
click at [489, 302] on p "W12 0HS [GEOGRAPHIC_DATA]" at bounding box center [497, 308] width 125 height 14
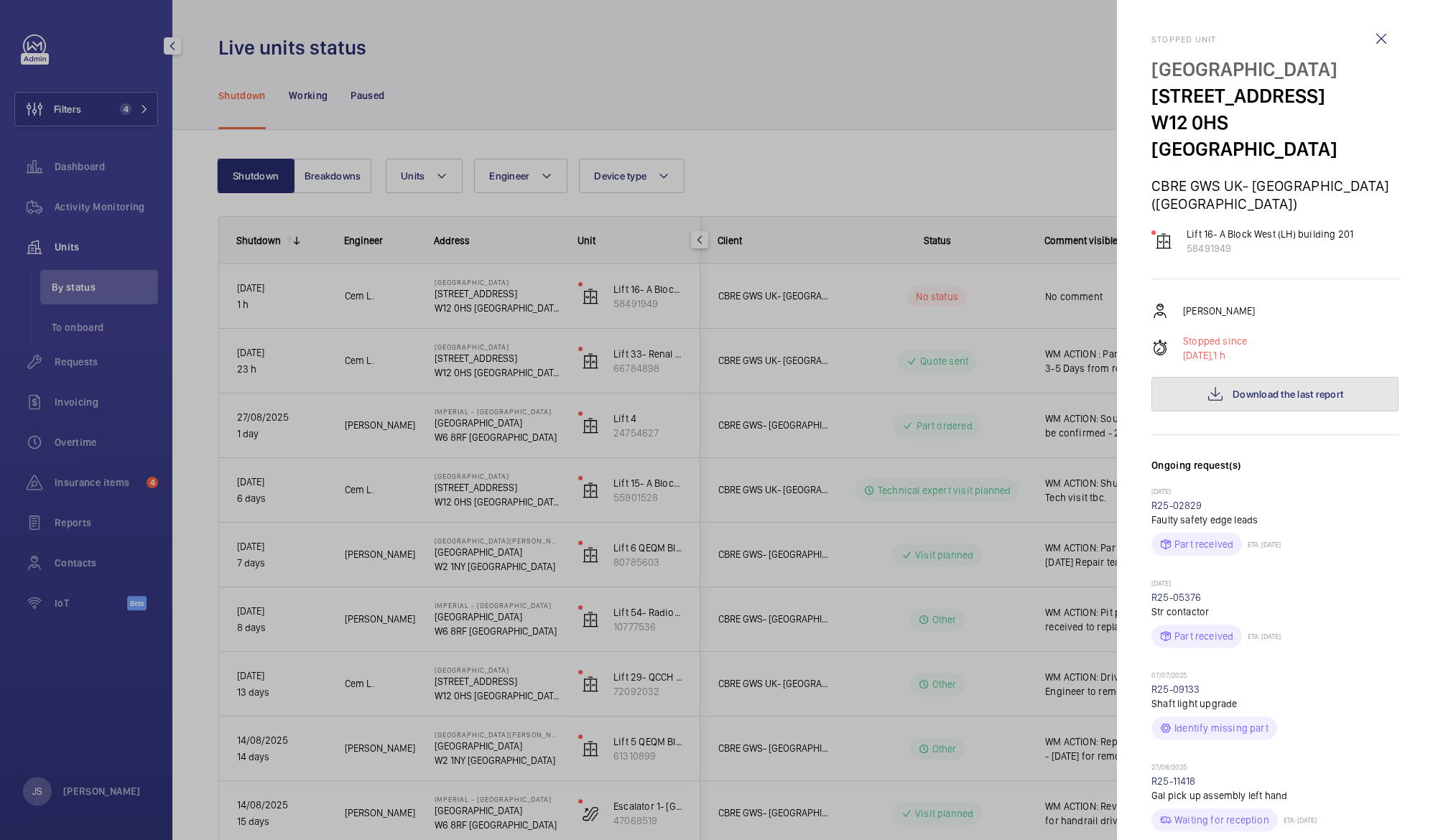
click at [1242, 377] on button "Download the last report" at bounding box center [1274, 394] width 247 height 34
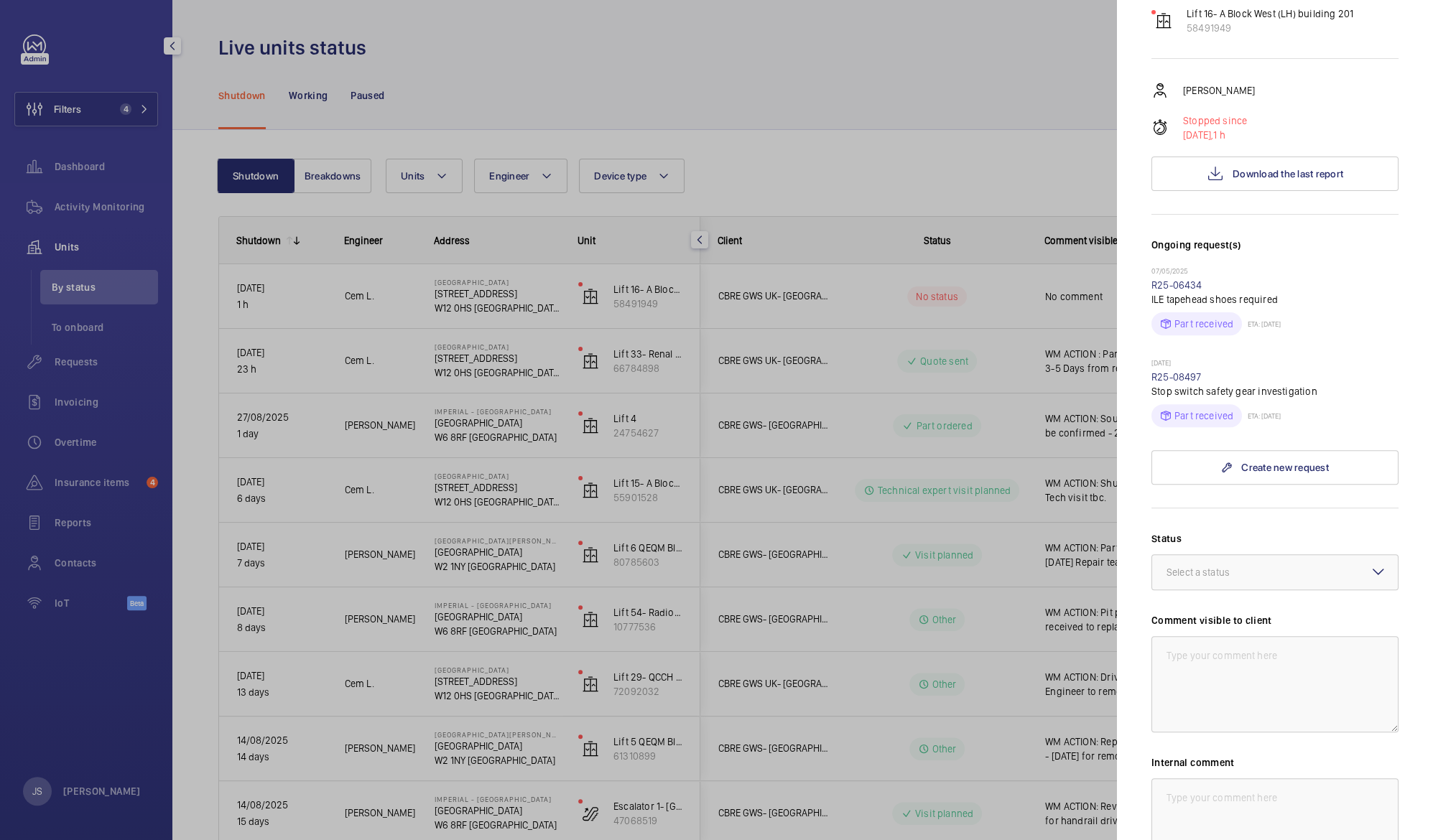
scroll to position [222, 0]
click at [1203, 564] on div "Select a status" at bounding box center [1216, 571] width 99 height 14
click at [1280, 697] on span "Visit planned" at bounding box center [1275, 704] width 217 height 14
click at [1207, 635] on textarea at bounding box center [1274, 683] width 247 height 97
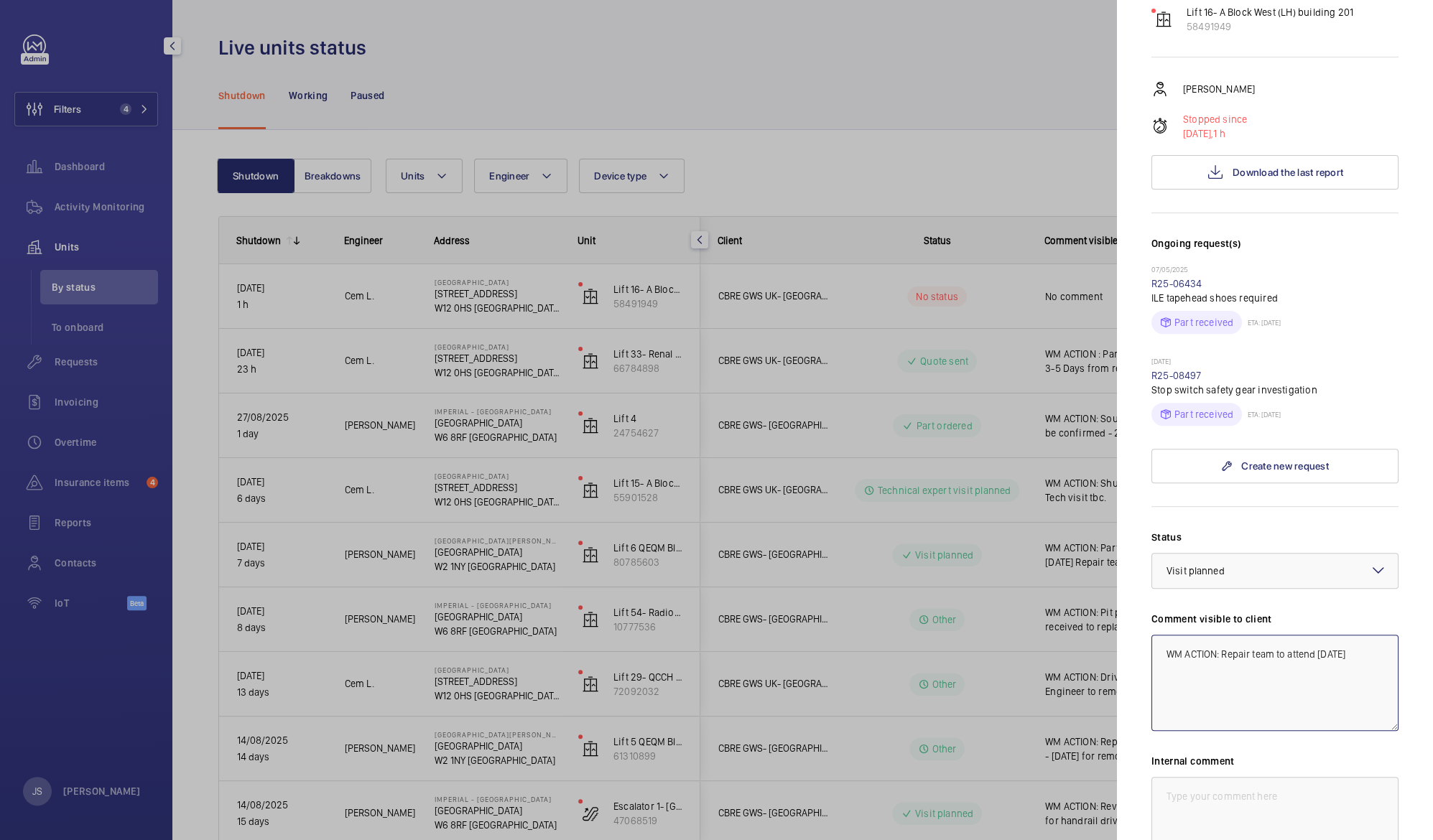
click at [1211, 675] on textarea "WM ACTION: Repair team to attend [DATE]" at bounding box center [1274, 683] width 247 height 97
drag, startPoint x: 1227, startPoint y: 644, endPoint x: 1152, endPoint y: 611, distance: 81.9
click at [1152, 635] on textarea "WM ACTION: Repair team to attend [DATE]" at bounding box center [1274, 683] width 247 height 97
type textarea "WM ACTION: Repair team to attend [DATE]"
click at [1171, 777] on textarea at bounding box center [1274, 825] width 247 height 97
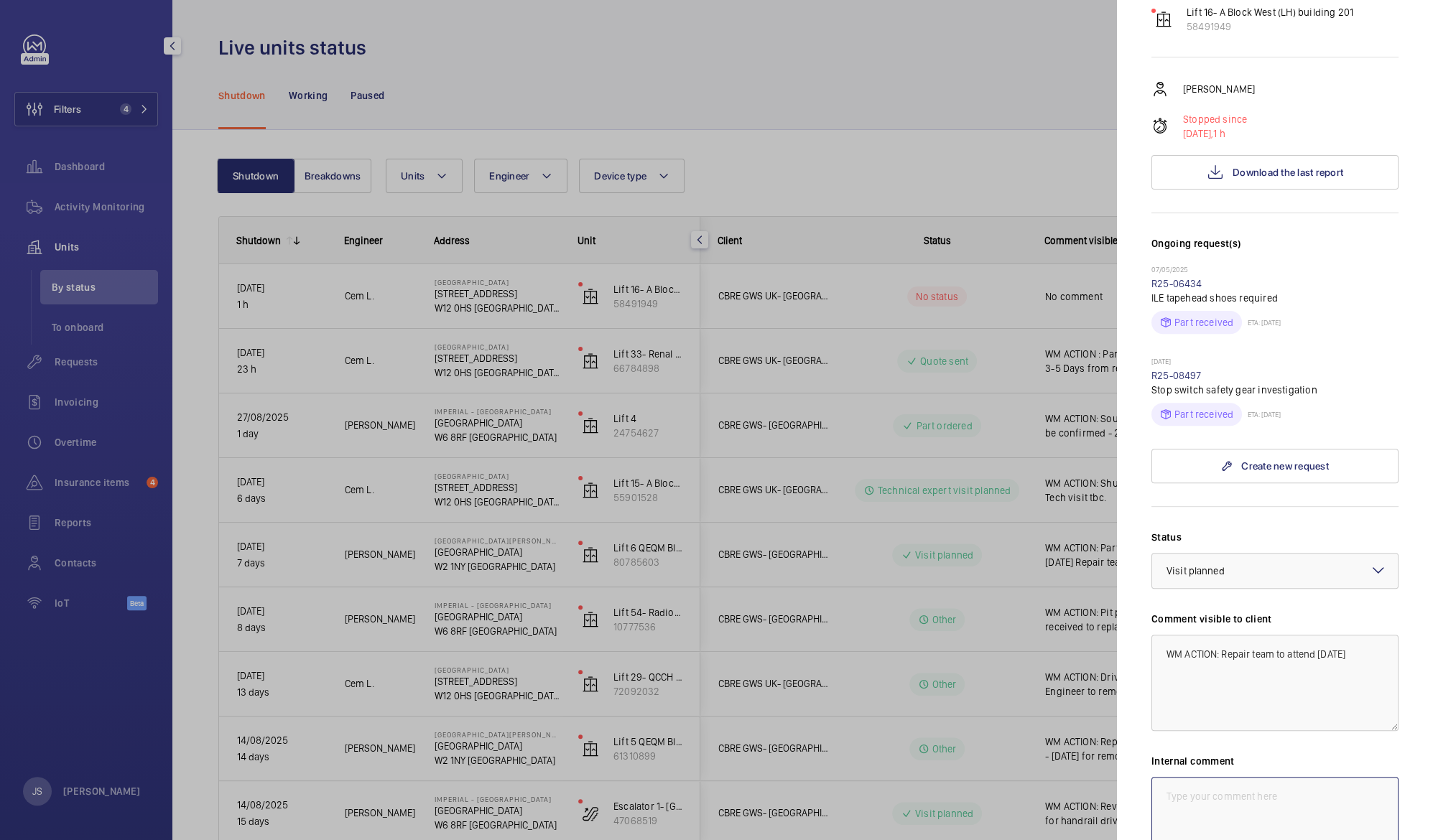
paste textarea "WM ACTION: Repair team to attend [DATE]"
type textarea "WM ACTION: Repair team to attend [DATE]"
click at [1015, 605] on div at bounding box center [716, 420] width 1433 height 840
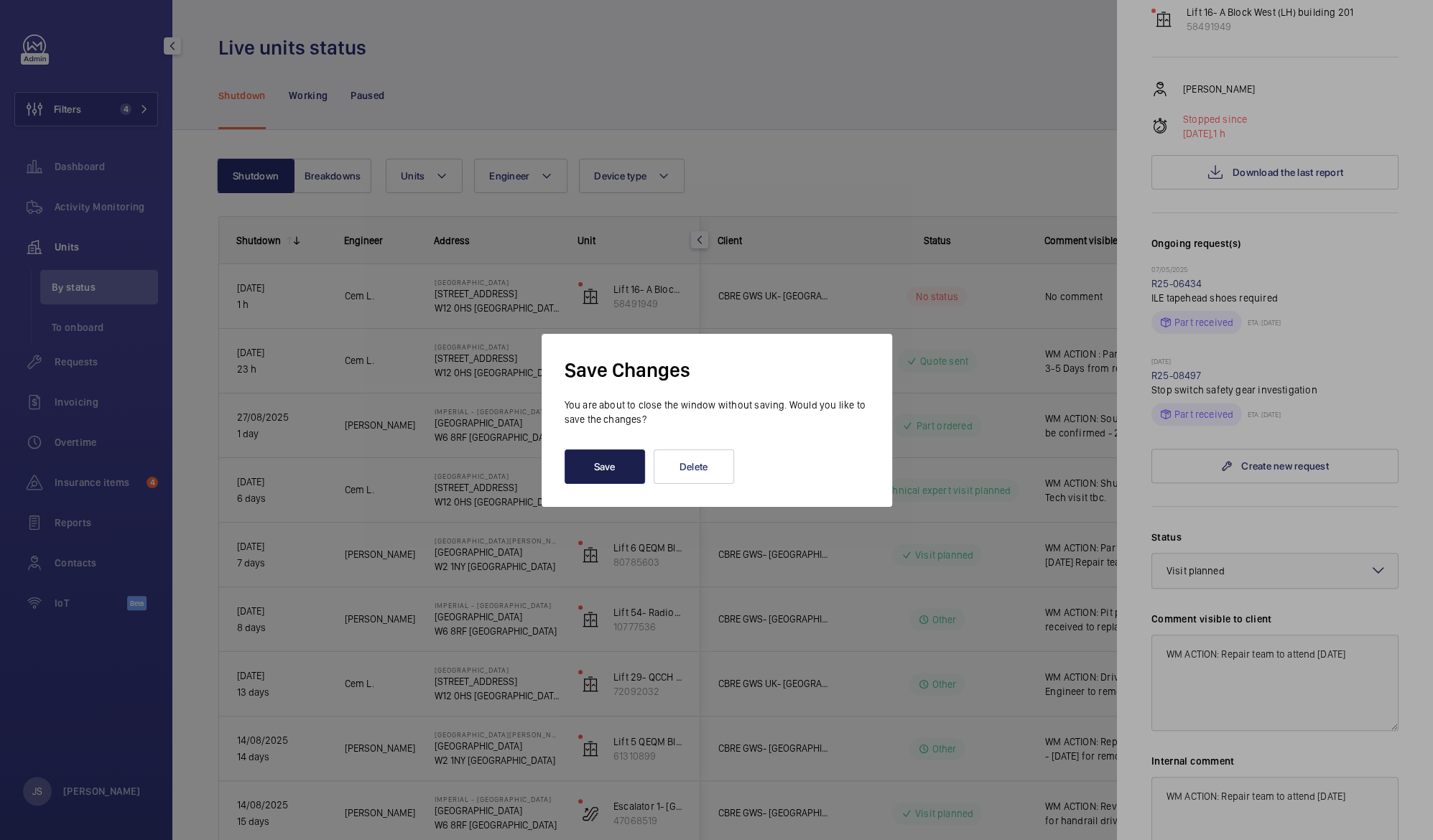
click at [608, 467] on button "Save" at bounding box center [604, 467] width 80 height 34
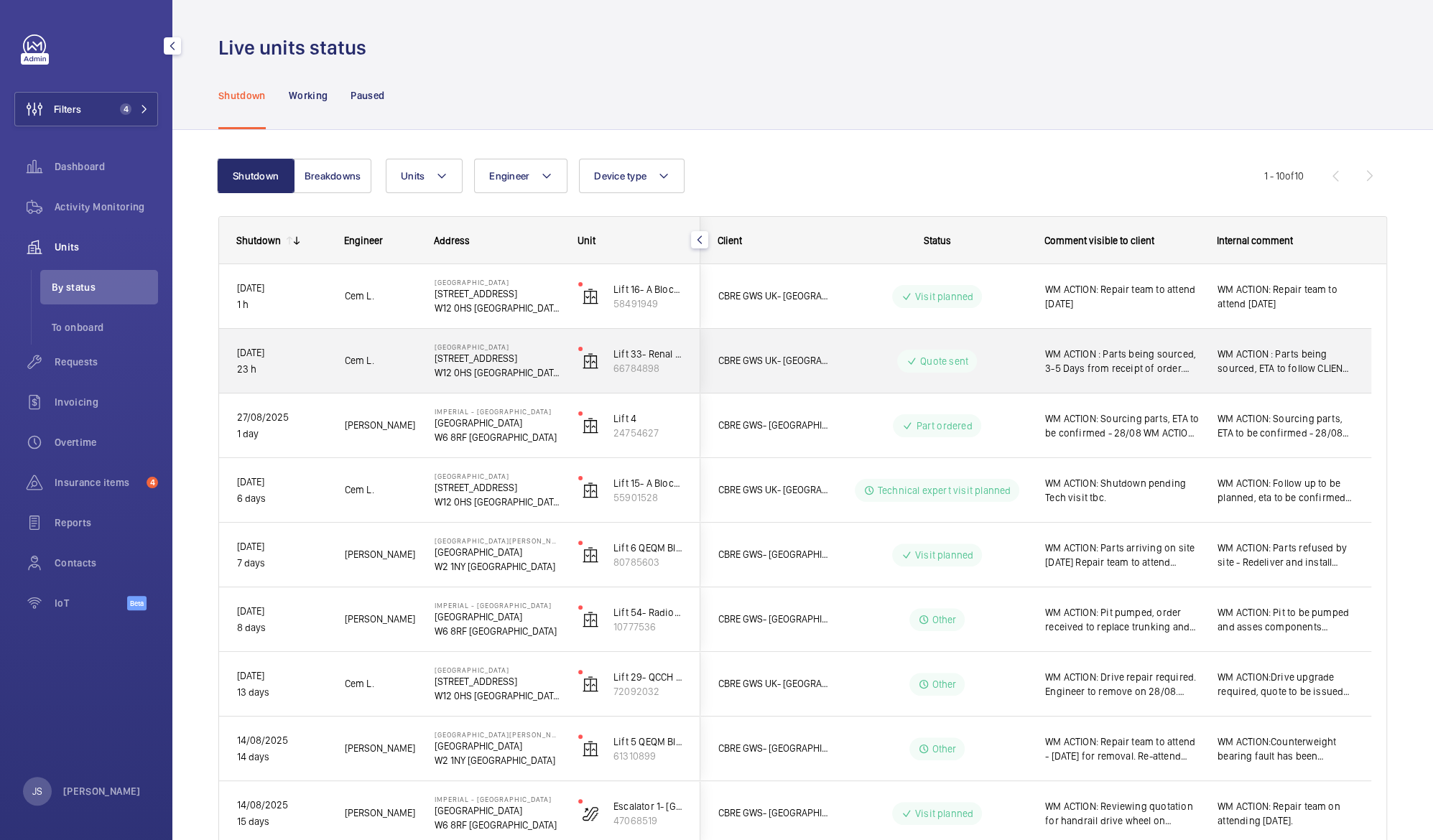
click at [1134, 372] on span "WM ACTION : Parts being sourced, 3-5 Days from receipt of order. CLIENT ACTION:…" at bounding box center [1121, 361] width 154 height 29
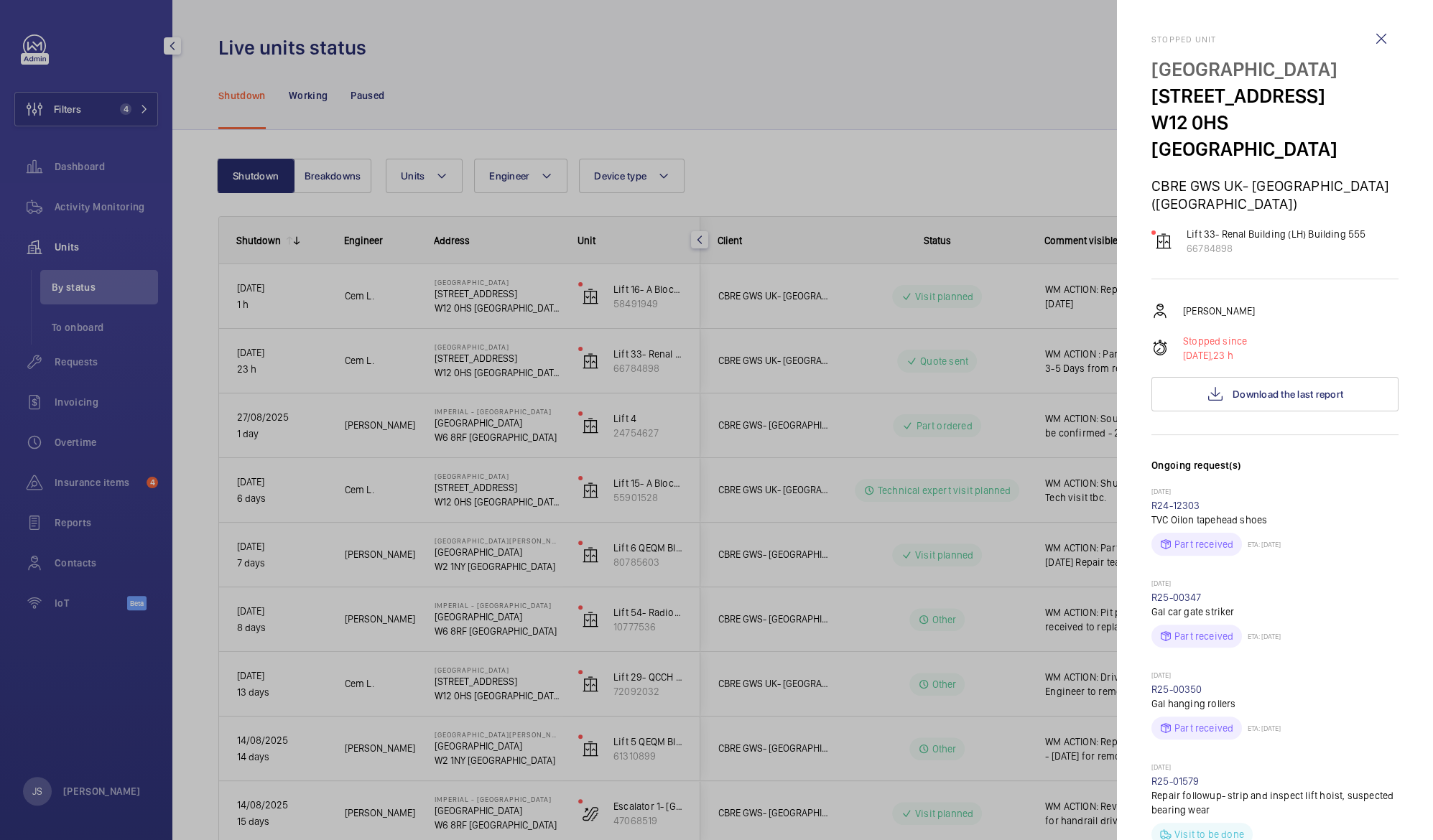
click at [1134, 372] on div at bounding box center [716, 420] width 1433 height 840
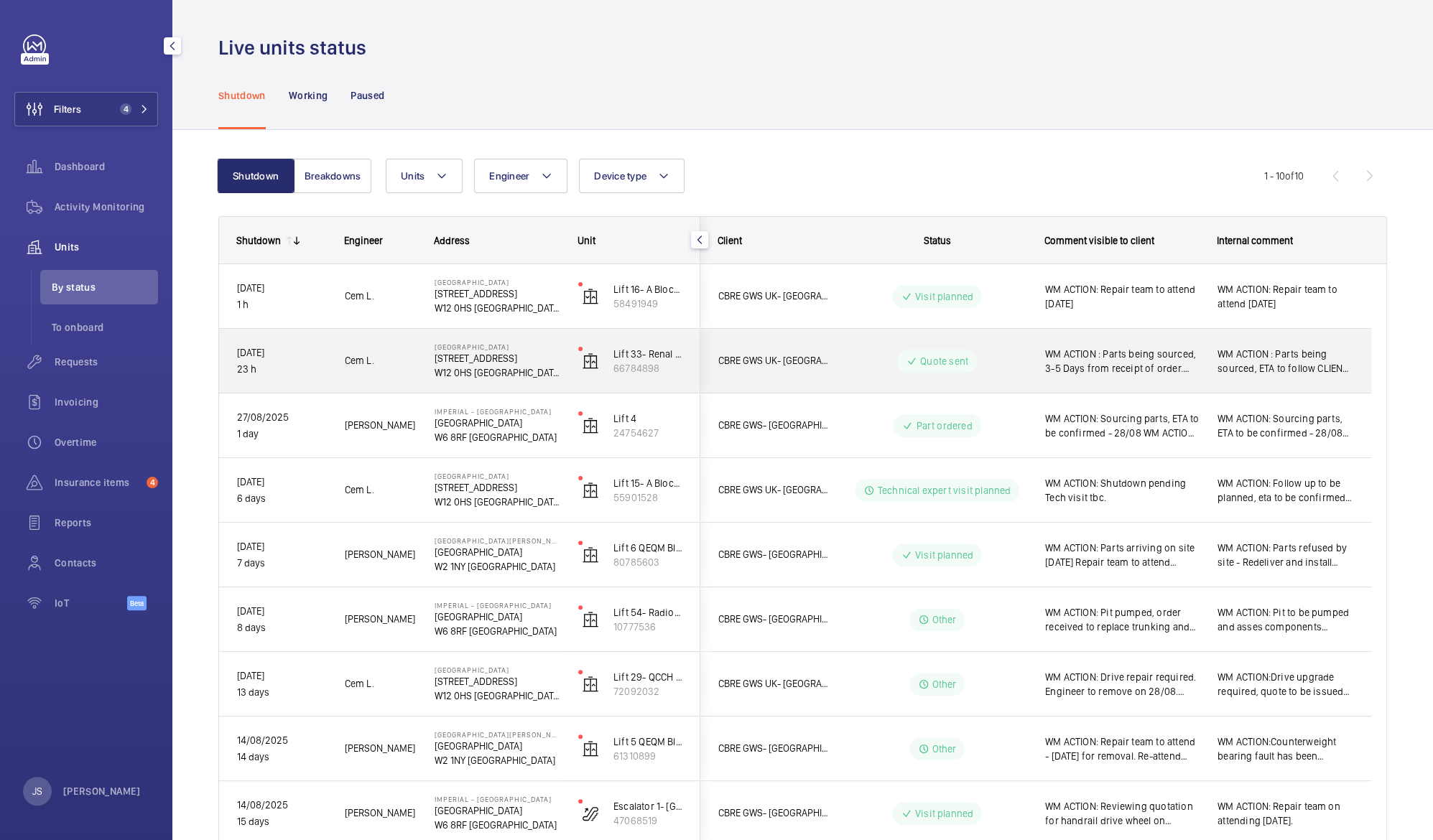
click at [1134, 372] on span "WM ACTION : Parts being sourced, 3-5 Days from receipt of order. CLIENT ACTION:…" at bounding box center [1121, 361] width 154 height 29
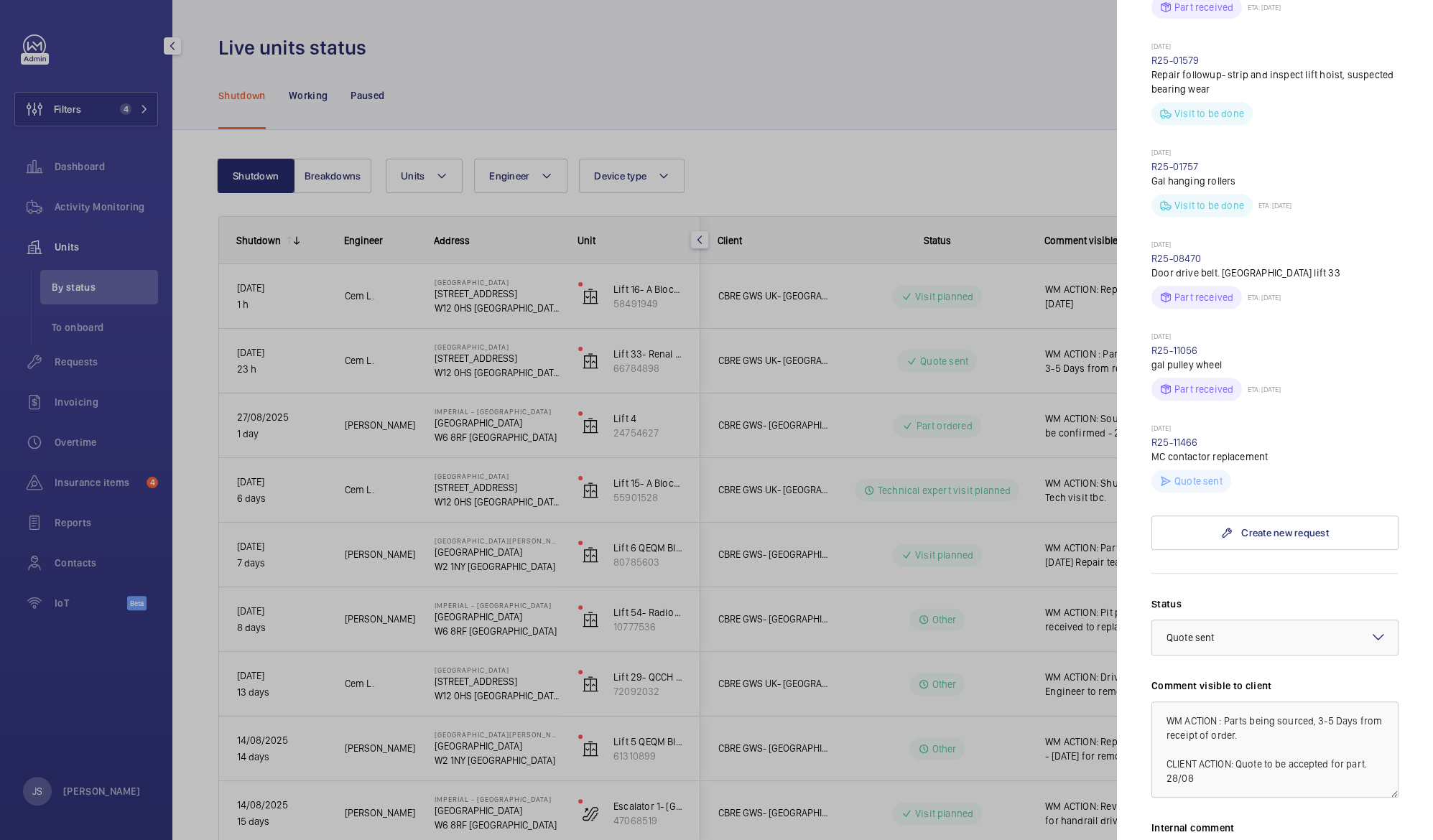
scroll to position [722, 0]
click at [1264, 748] on textarea "WM ACTION : Parts being sourced, 3-5 Days from receipt of order. CLIENT ACTION:…" at bounding box center [1274, 749] width 247 height 97
click at [1201, 769] on textarea "WM ACTION : Parts being sourced, 3-5 Days from receipt of order. CLIENT ACTION:…" at bounding box center [1274, 749] width 247 height 97
type textarea "WM ACTION : Parts being sourced, 3-5 Days from receipt of order. CLIENT ACTION:…"
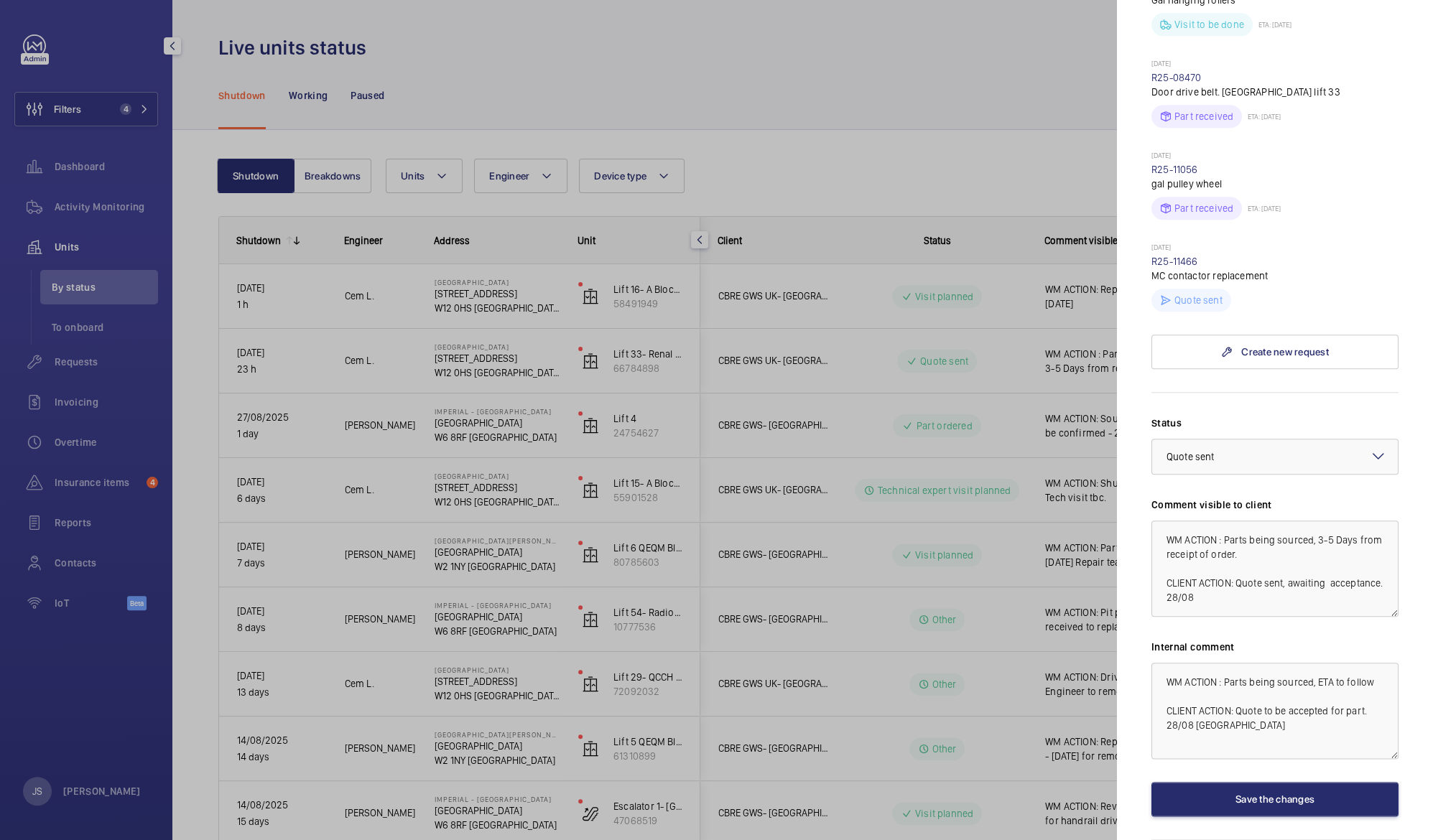
scroll to position [908, 0]
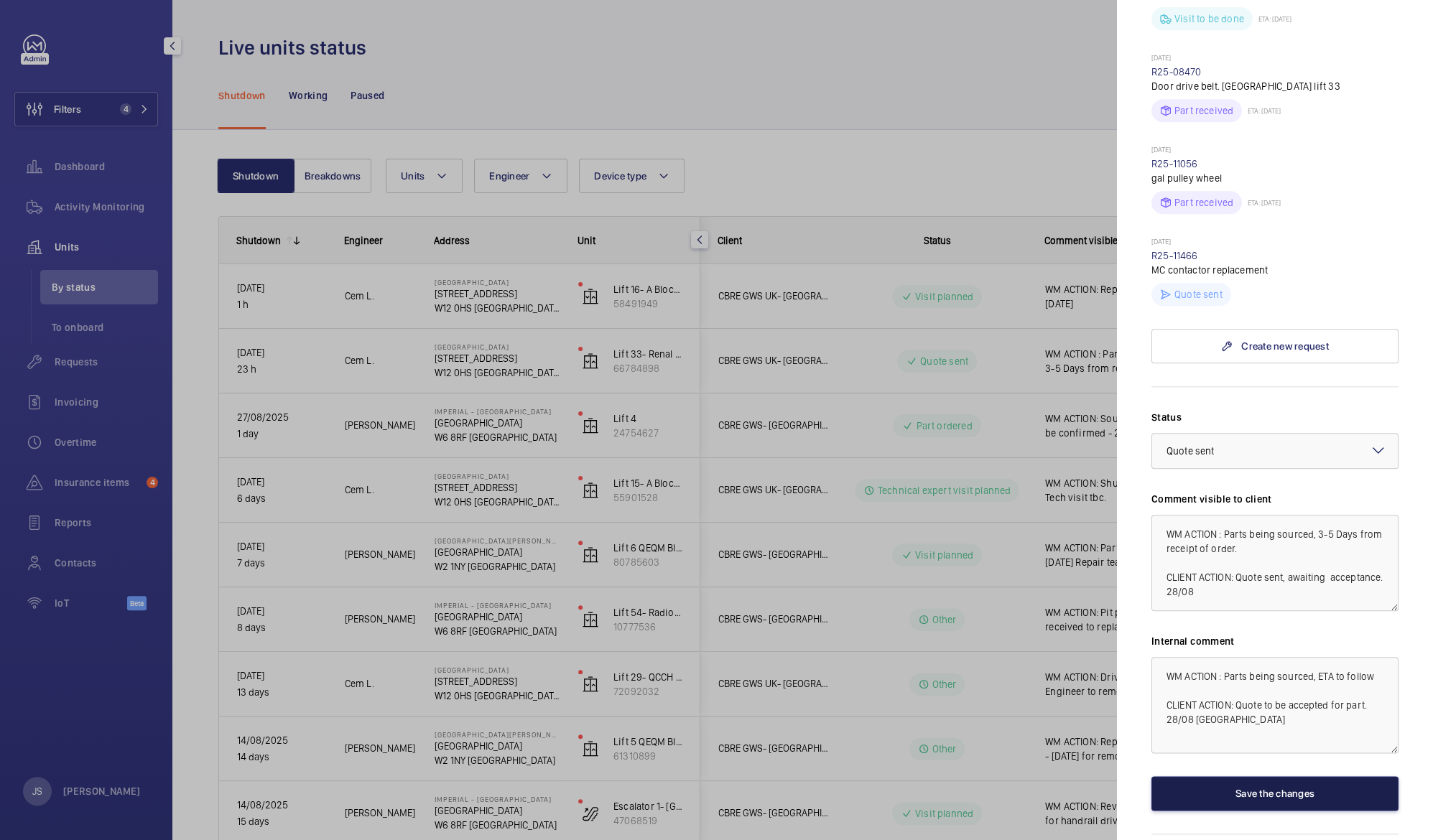
click at [1289, 780] on button "Save the changes" at bounding box center [1274, 793] width 247 height 34
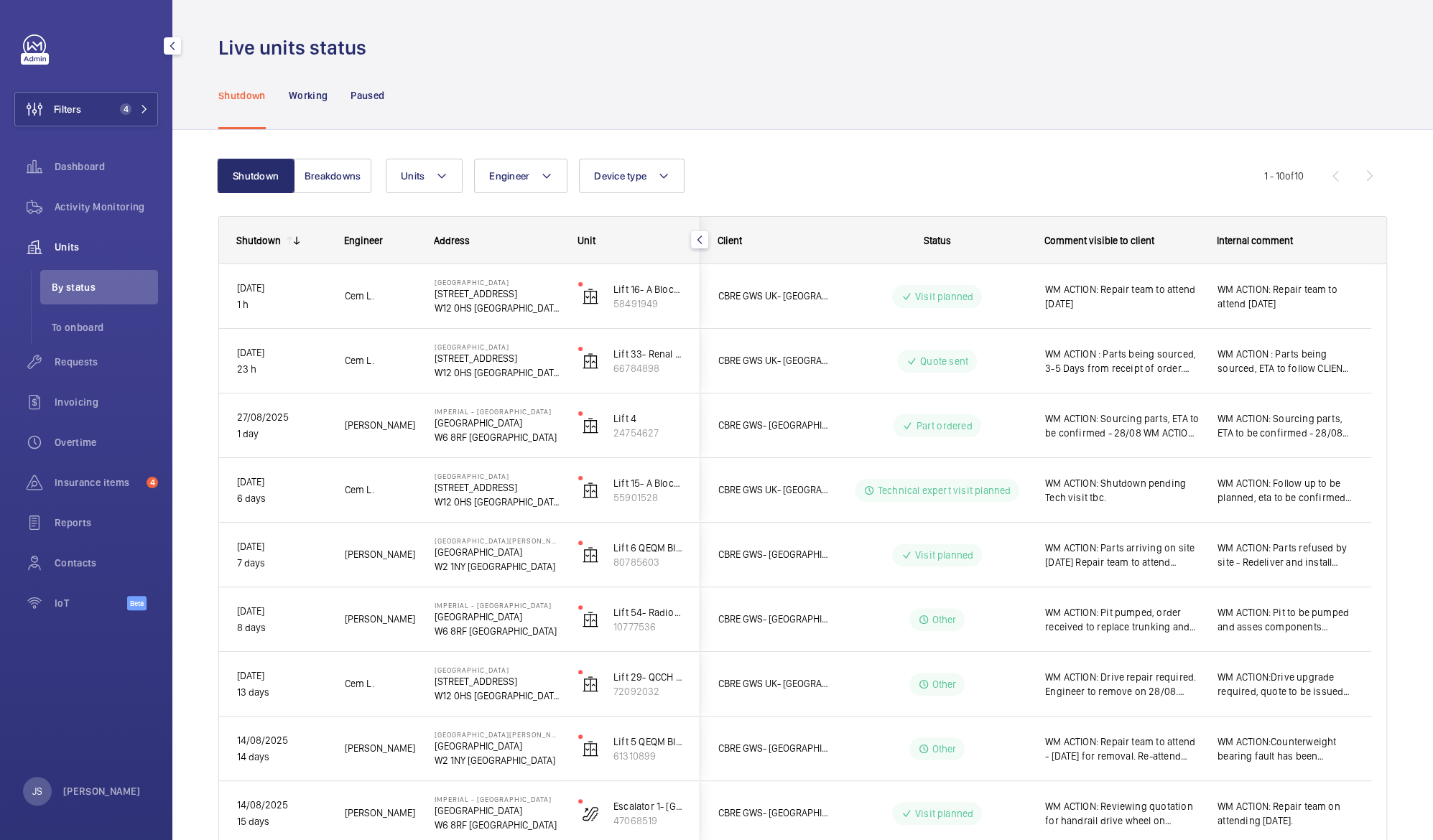
scroll to position [0, 0]
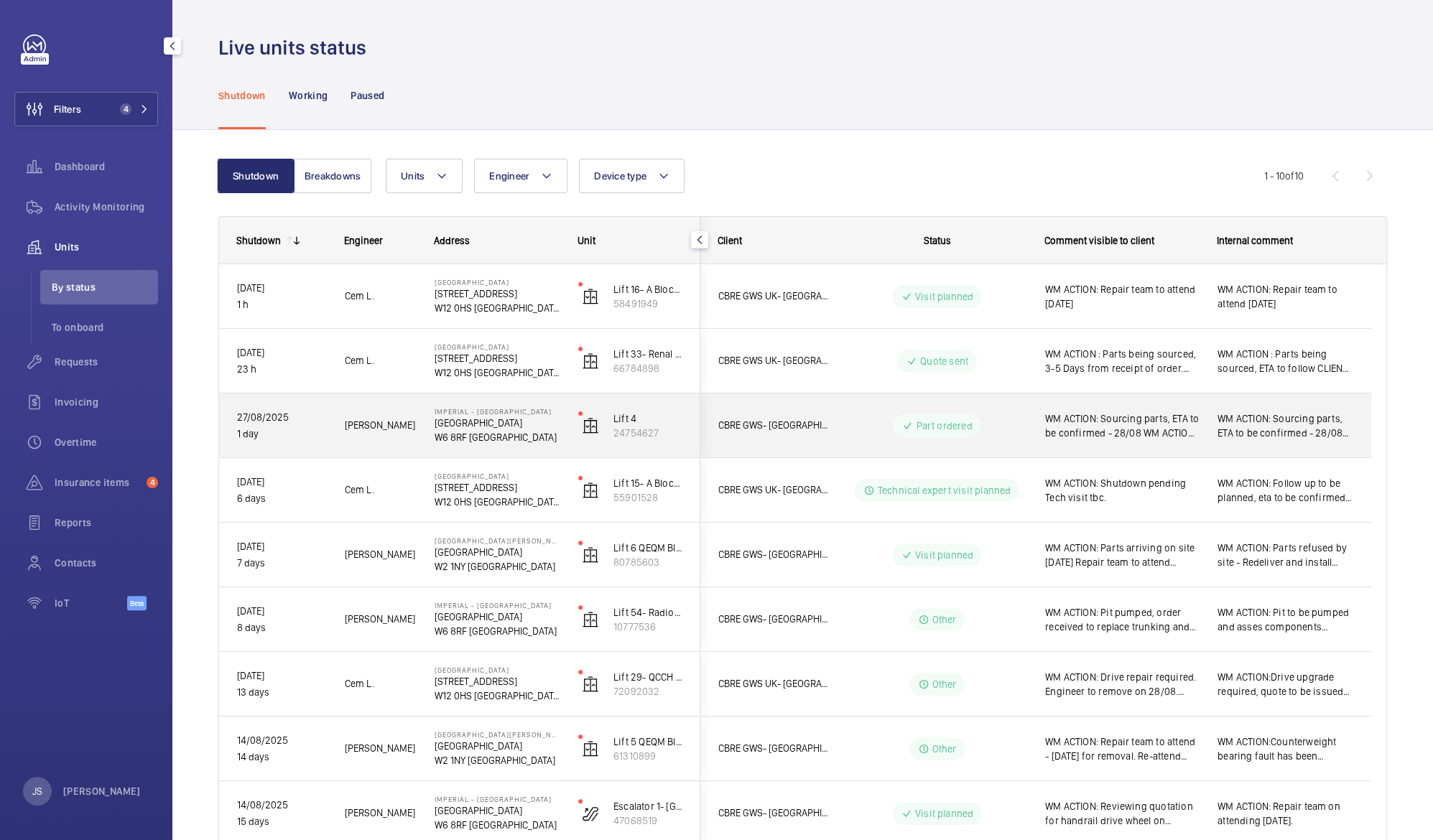
click at [1096, 443] on div "WM ACTION: Sourcing parts, ETA to be confirmed - 28/08 WM ACTION: on order, ETA…" at bounding box center [1113, 425] width 171 height 62
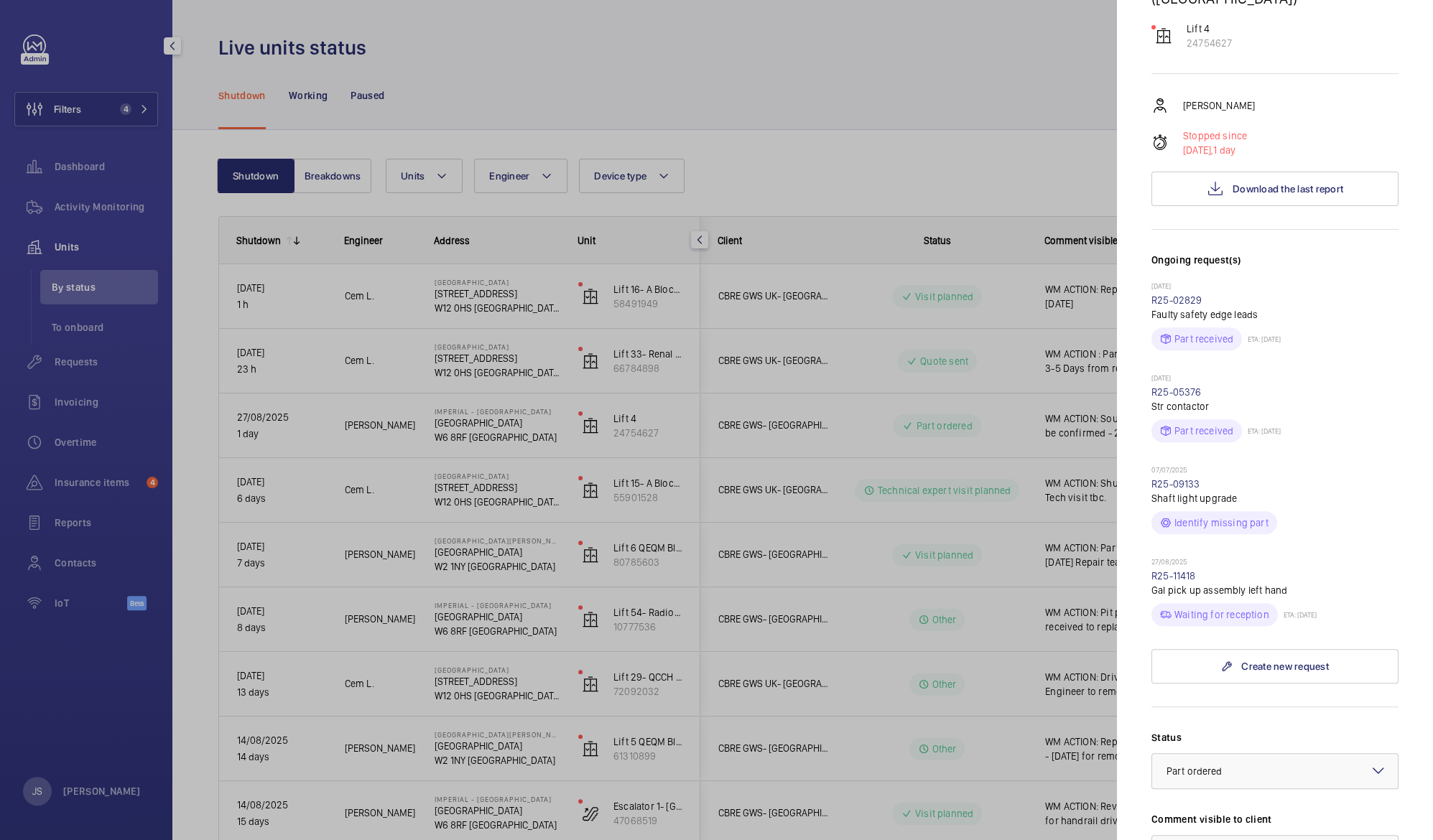
scroll to position [206, 0]
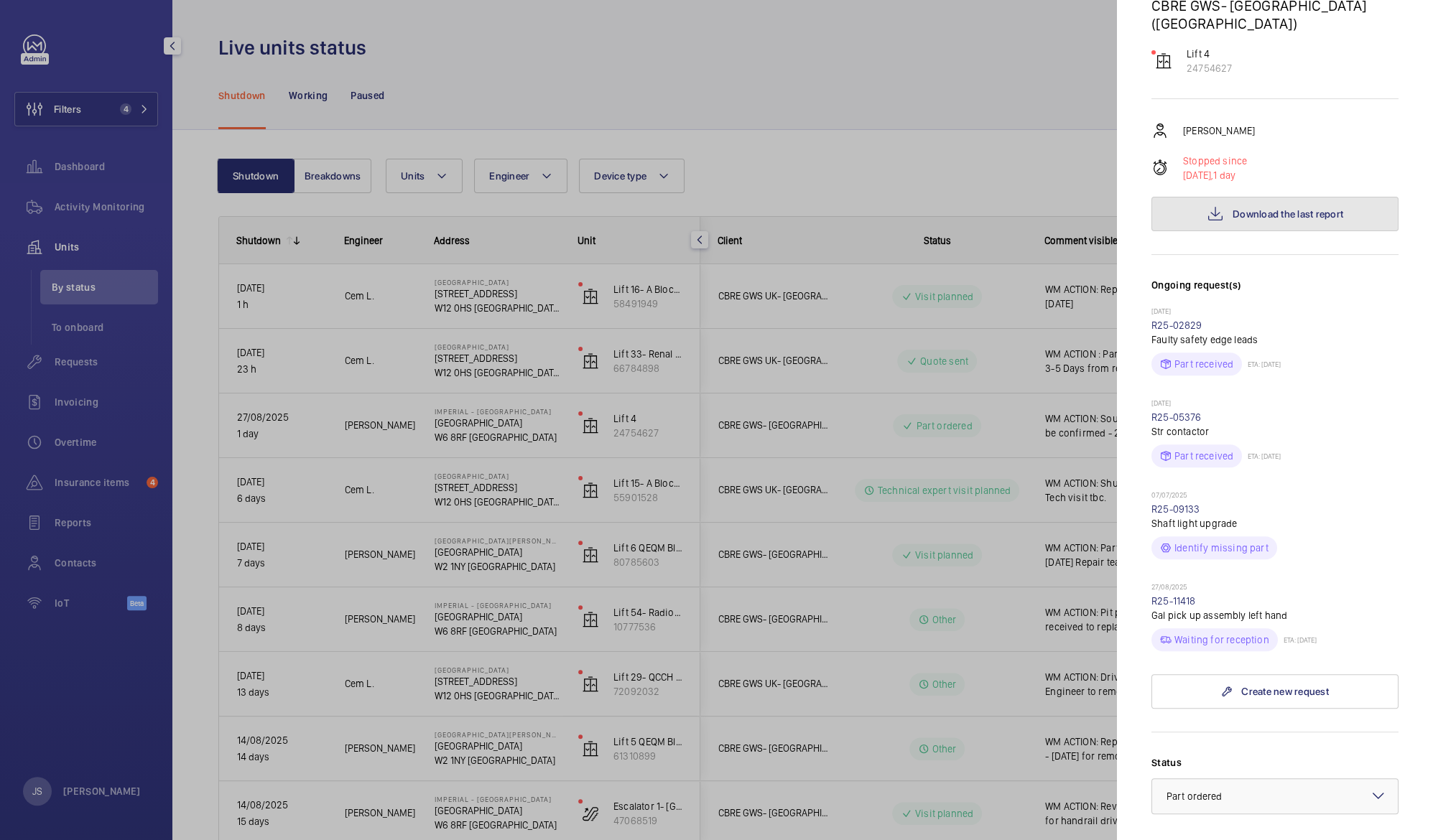
click at [1289, 208] on span "Download the last report" at bounding box center [1288, 214] width 111 height 12
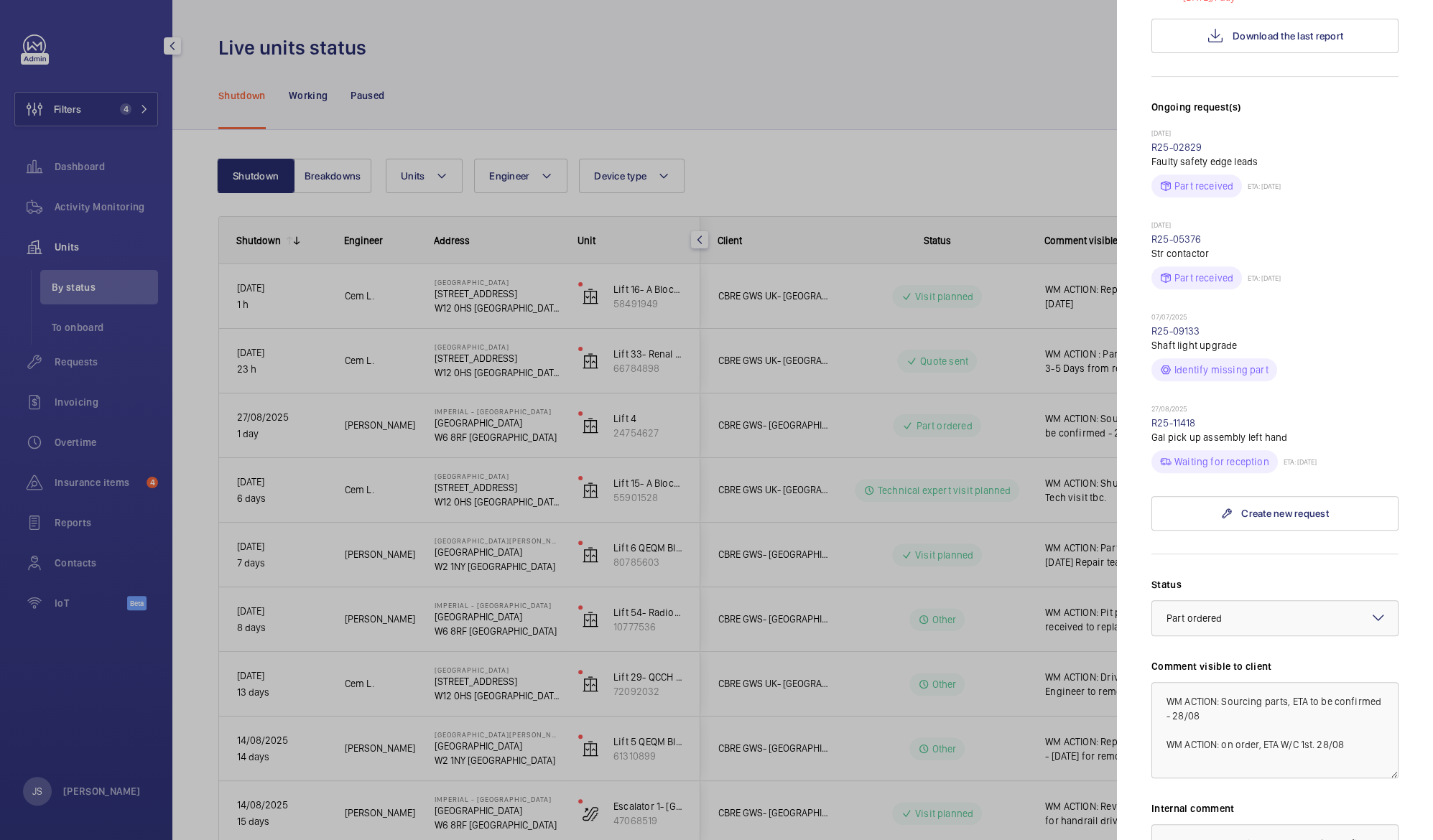
scroll to position [401, 0]
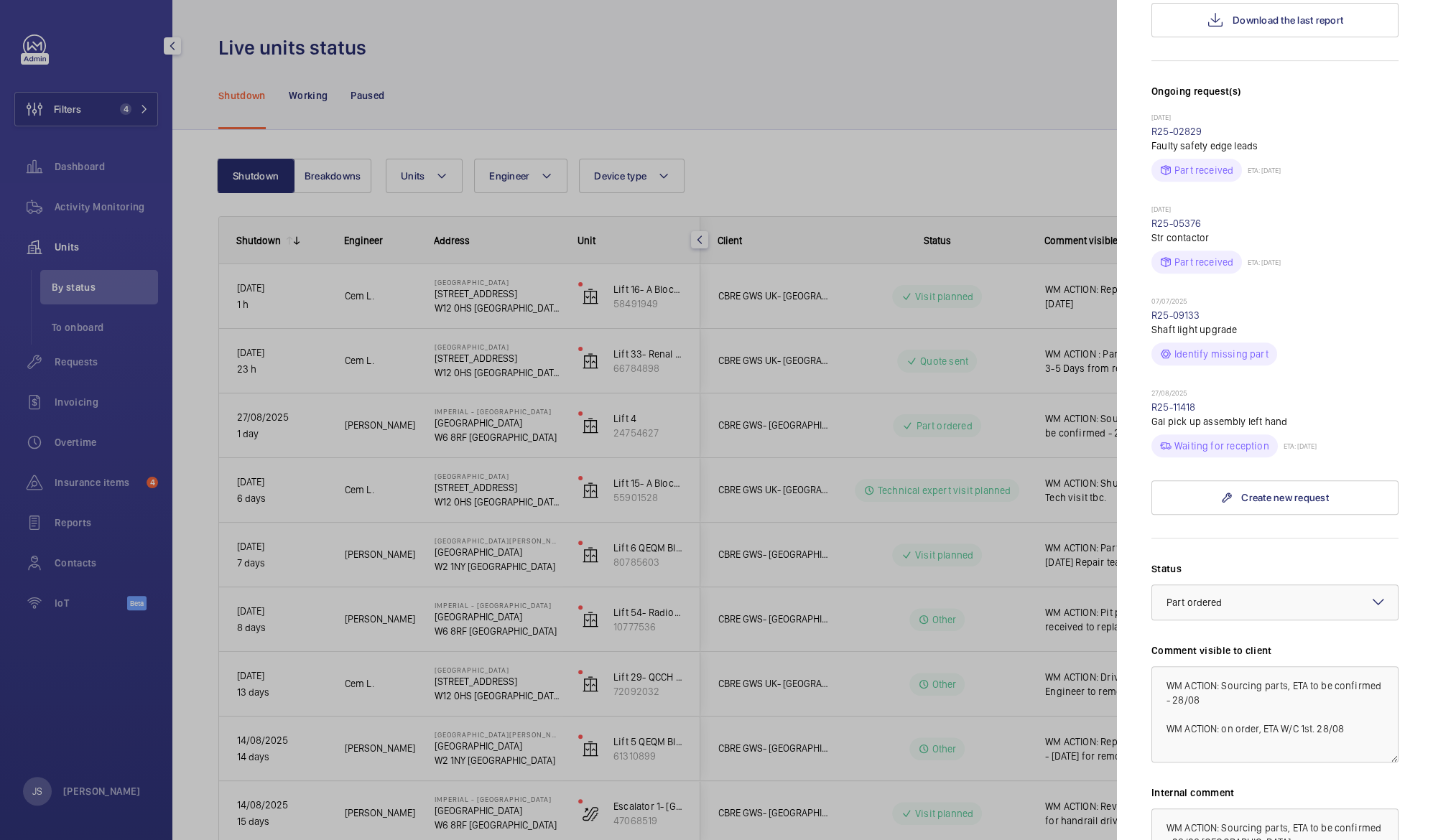
click at [1370, 593] on mat-icon at bounding box center [1378, 602] width 17 height 17
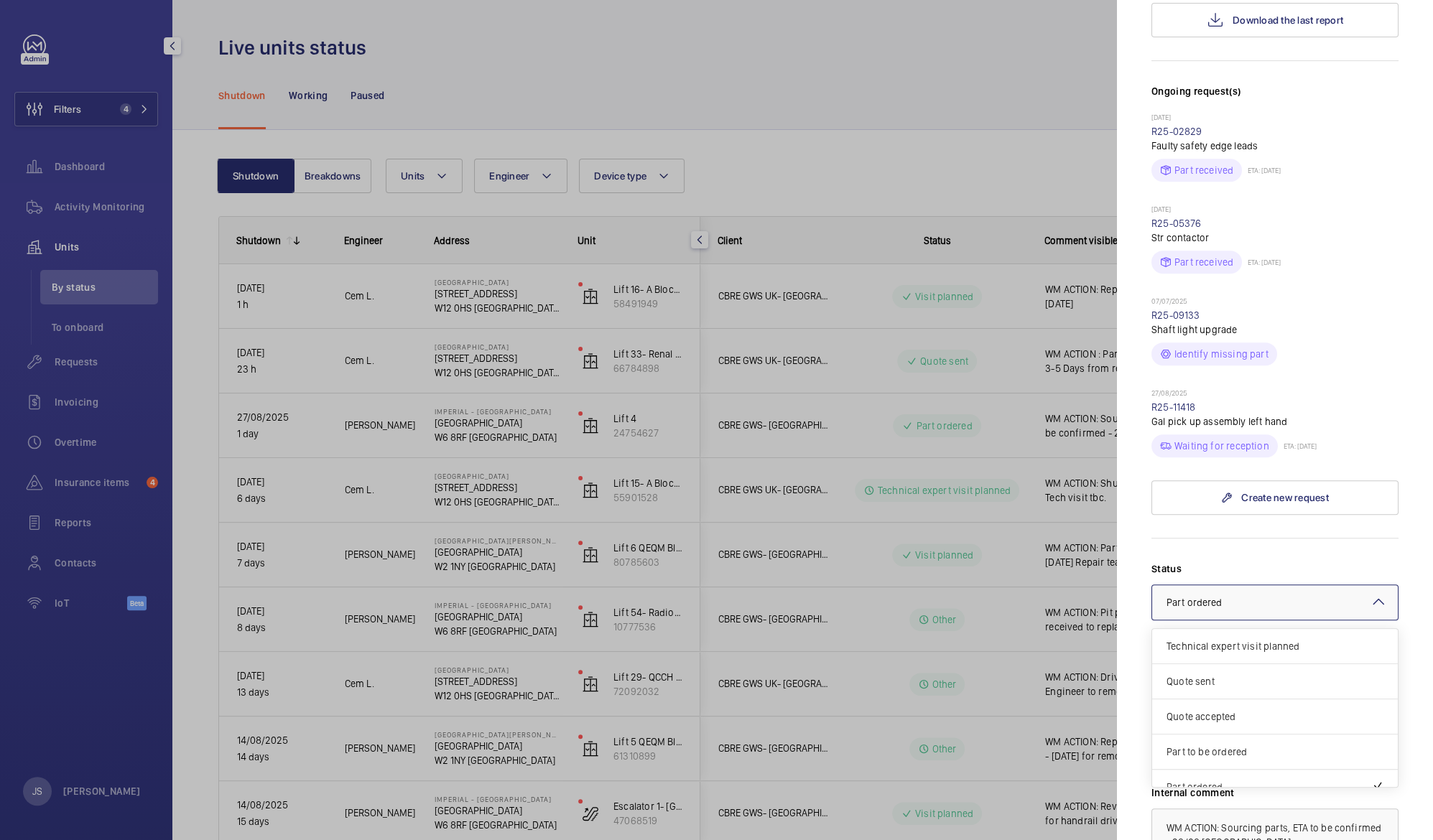
scroll to position [122, 0]
click at [1326, 719] on div "Visit planned" at bounding box center [1274, 736] width 245 height 35
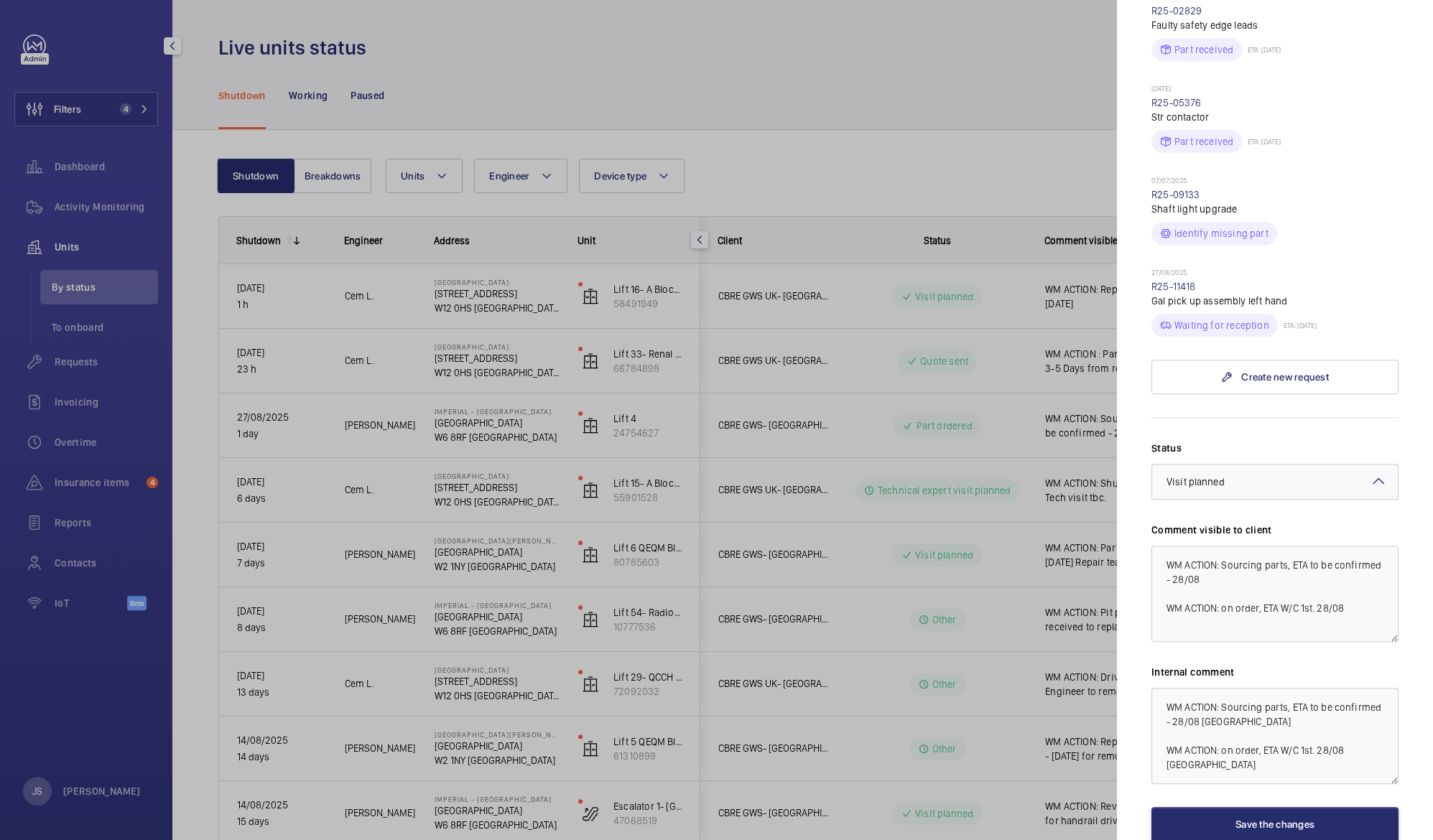
scroll to position [526, 0]
drag, startPoint x: 1165, startPoint y: 534, endPoint x: 1364, endPoint y: 603, distance: 210.6
click at [1364, 603] on textarea "WM ACTION: Sourcing parts, ETA to be confirmed - 28/08 WM ACTION: on order, ETA…" at bounding box center [1274, 590] width 247 height 97
paste textarea "Repair team to attend [DATE]"
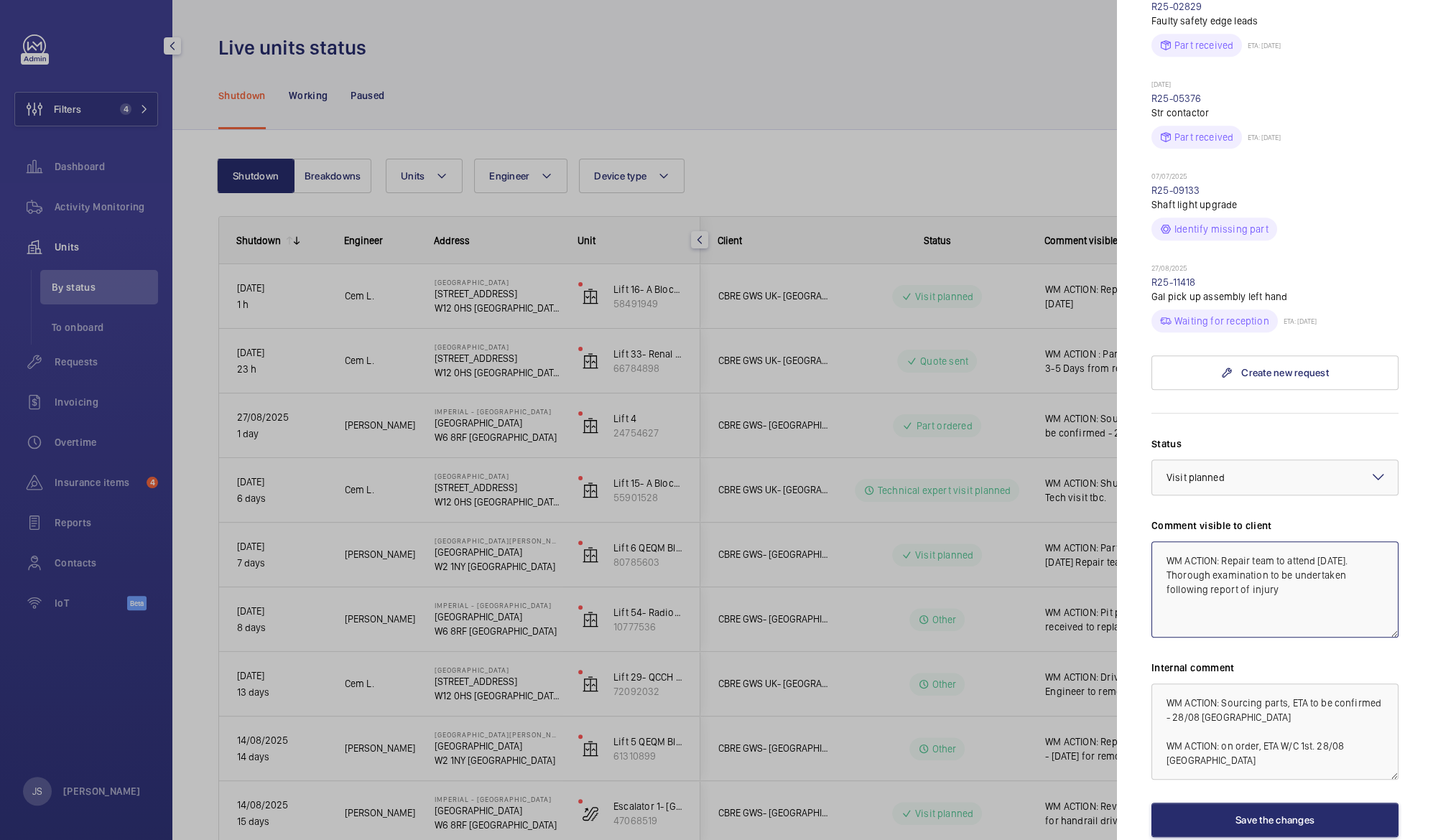
type textarea "WM ACTION: Repair team to attend [DATE]. Thorough examination to be undertaken …"
